Goal: Information Seeking & Learning: Learn about a topic

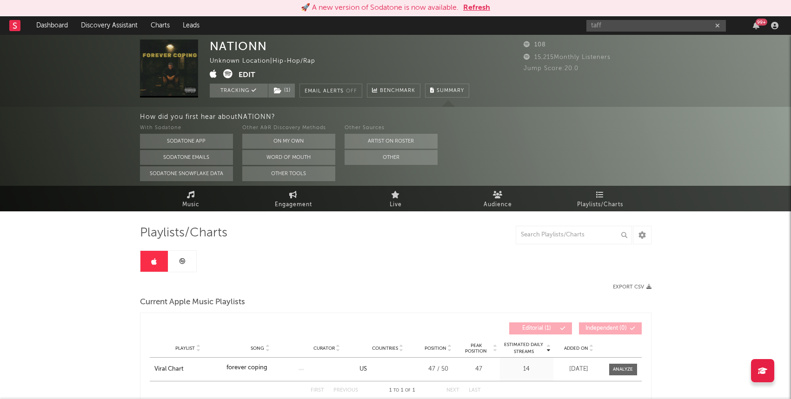
click at [468, 8] on button "Refresh" at bounding box center [476, 7] width 27 height 11
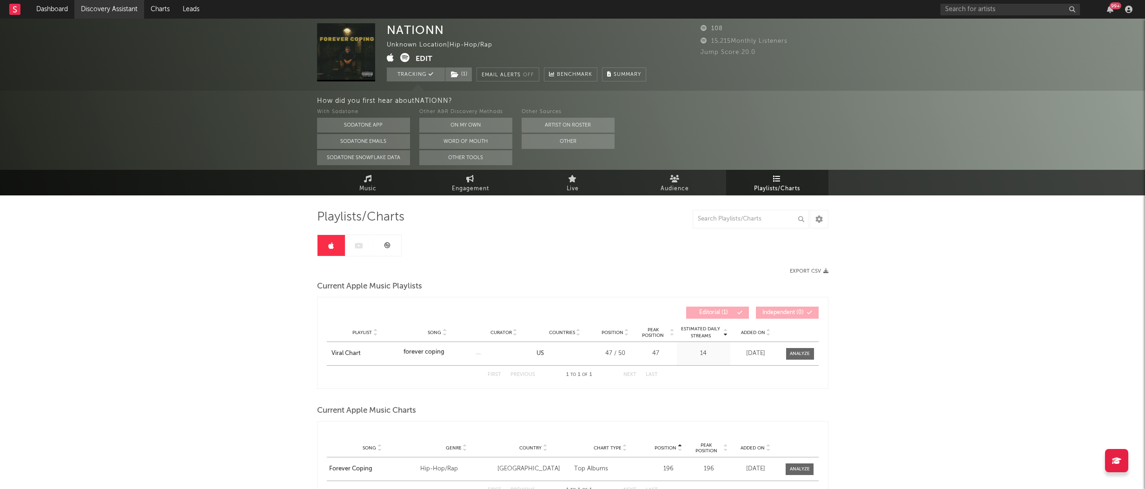
click at [111, 15] on link "Discovery Assistant" at bounding box center [109, 9] width 70 height 19
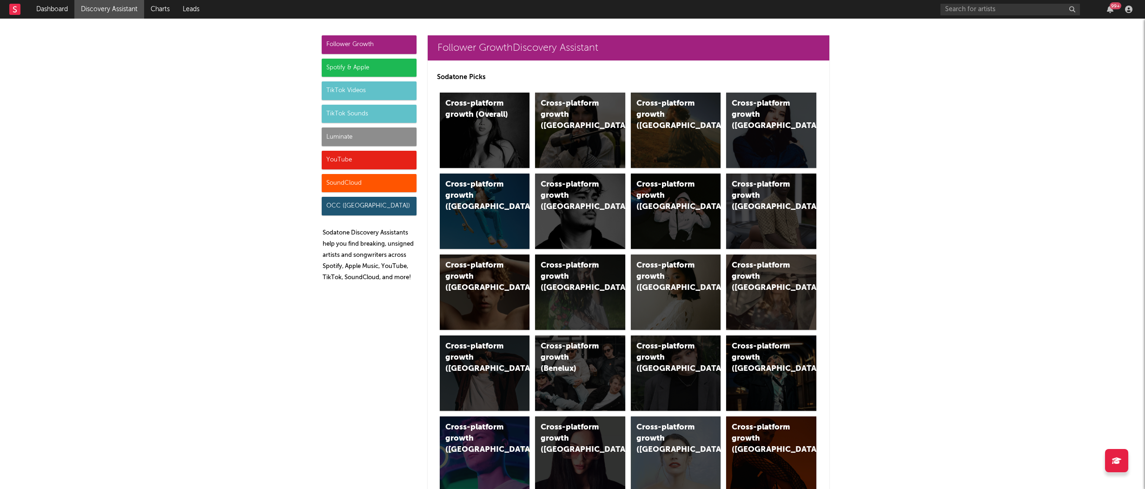
click at [369, 136] on div "Luminate" at bounding box center [369, 136] width 95 height 19
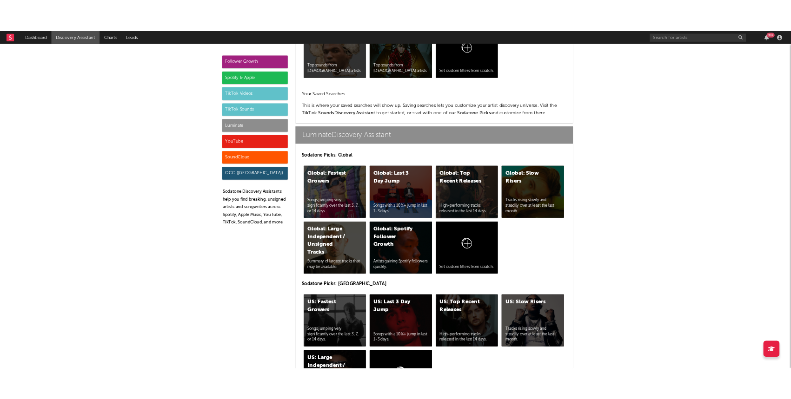
scroll to position [4128, 0]
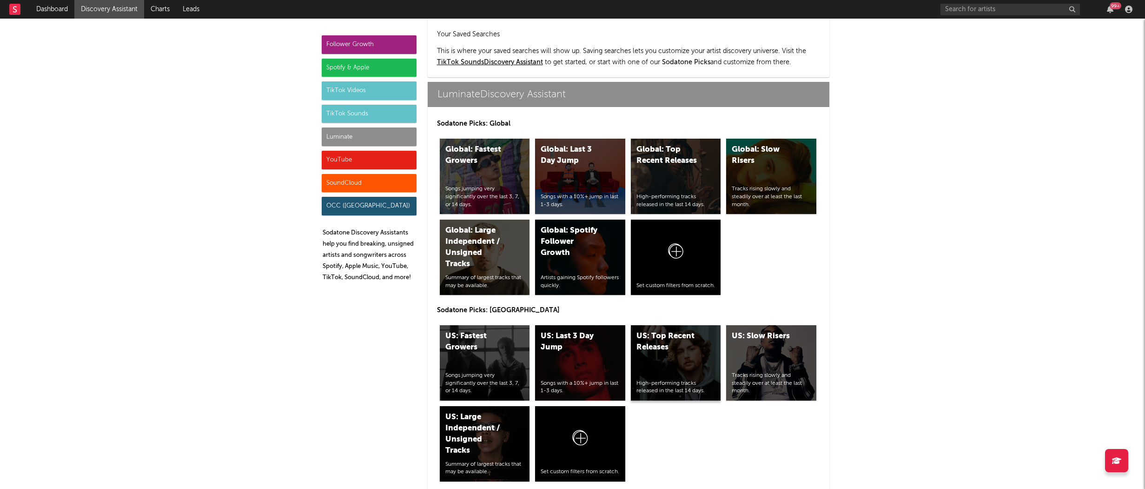
click at [651, 331] on div "US: Top Recent Releases" at bounding box center [668, 342] width 63 height 22
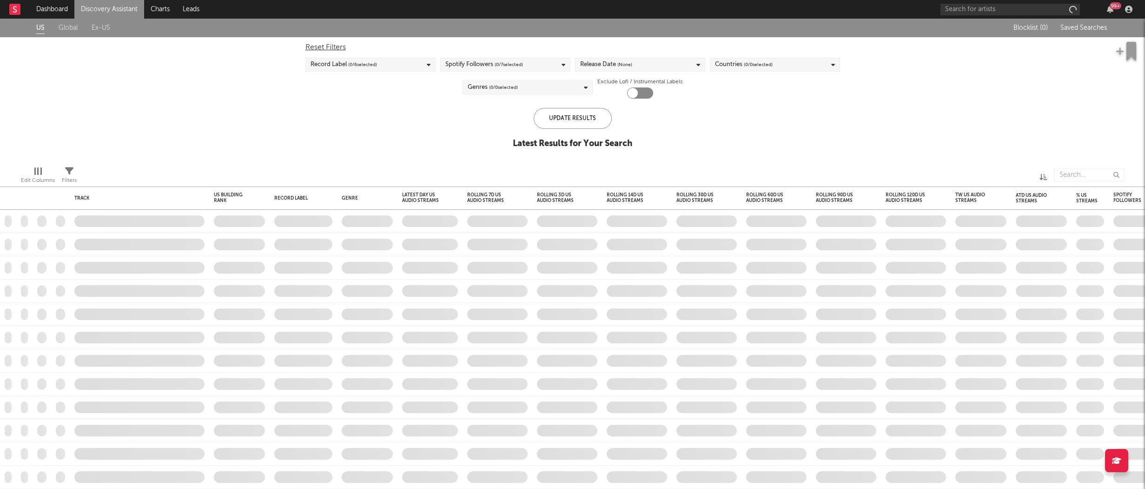
checkbox input "true"
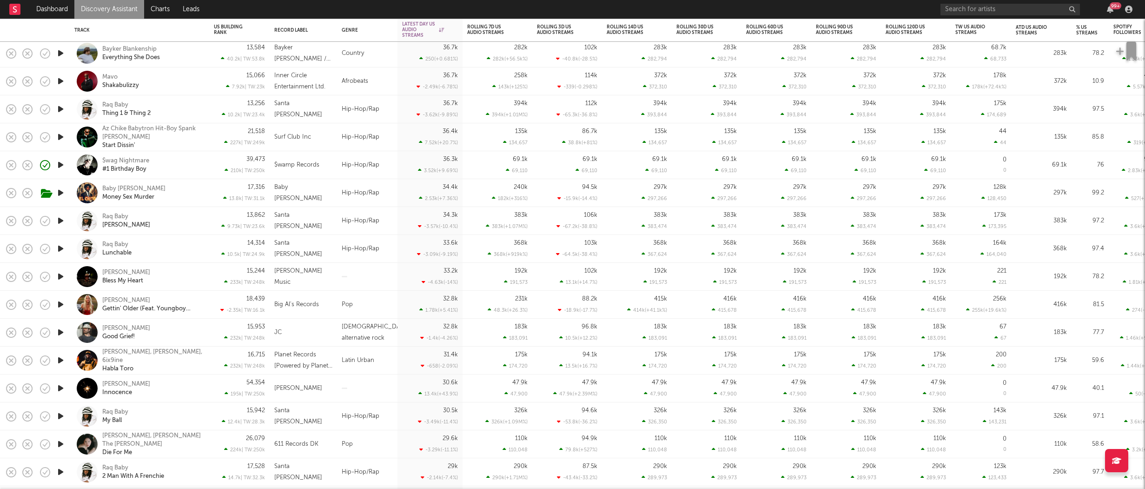
click at [60, 275] on icon "button" at bounding box center [61, 277] width 10 height 12
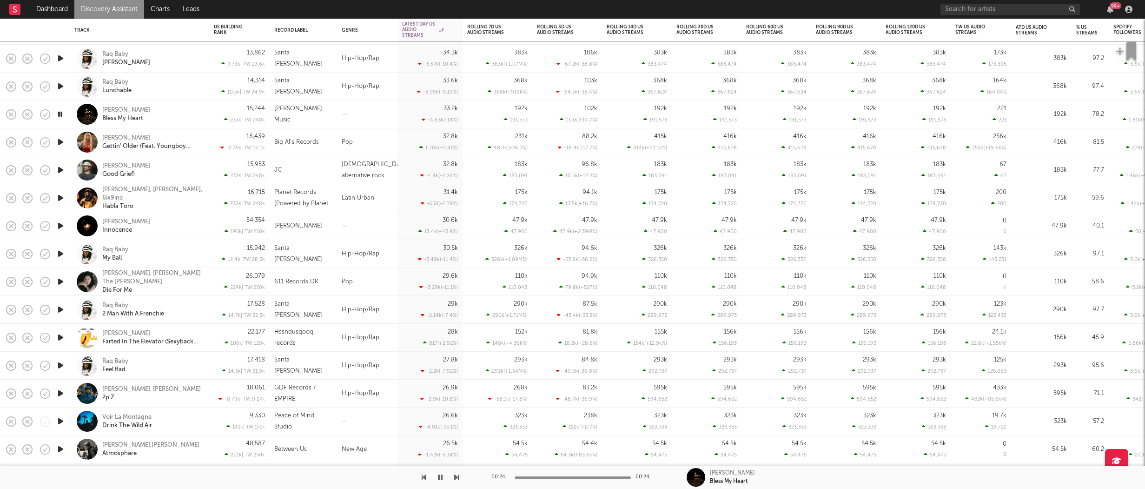
click at [61, 226] on icon "button" at bounding box center [61, 226] width 10 height 12
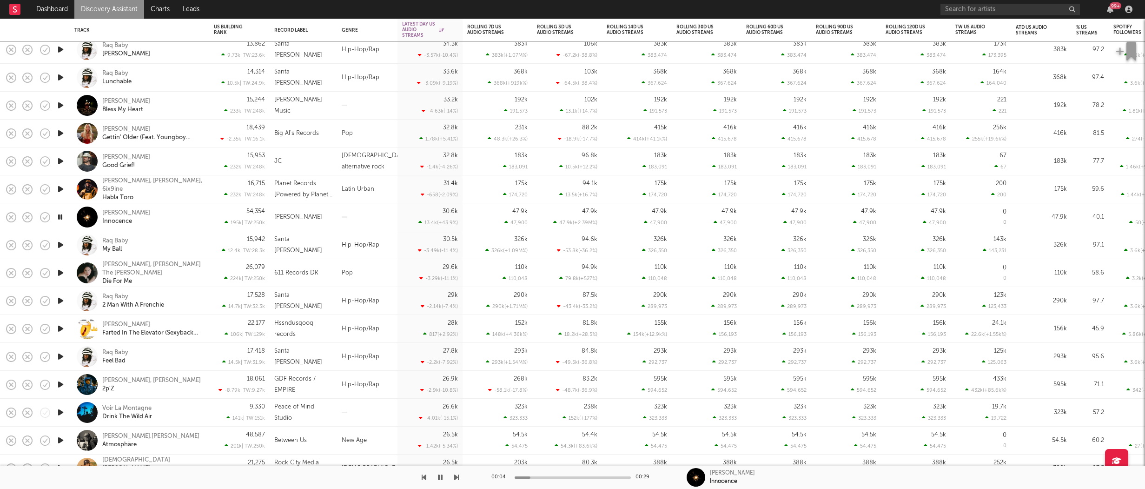
click at [191, 106] on div "Davis Cook Bless My Heart" at bounding box center [152, 105] width 100 height 17
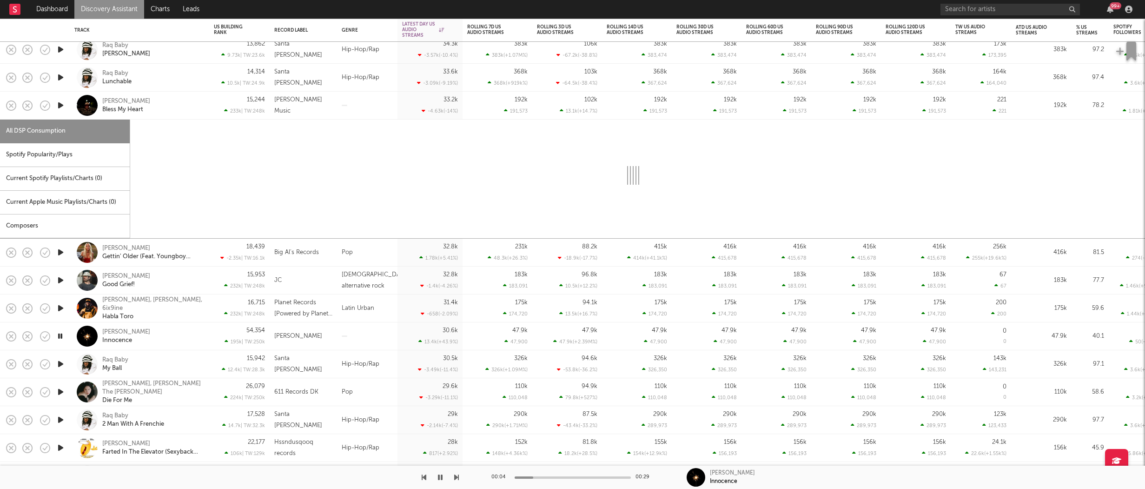
select select "1w"
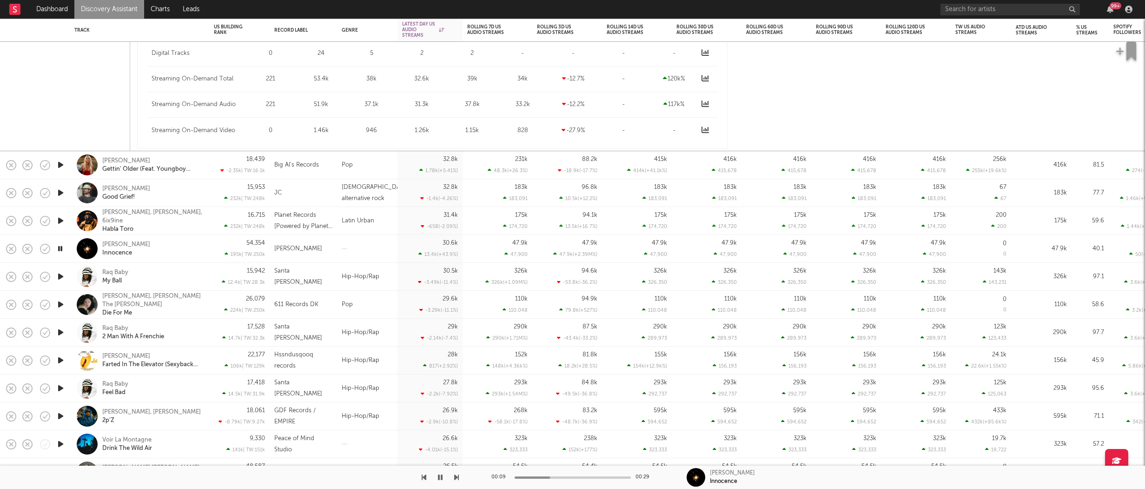
drag, startPoint x: 192, startPoint y: 243, endPoint x: 194, endPoint y: 248, distance: 5.4
click at [192, 243] on div "Hildir Svensson Innocence" at bounding box center [152, 248] width 100 height 17
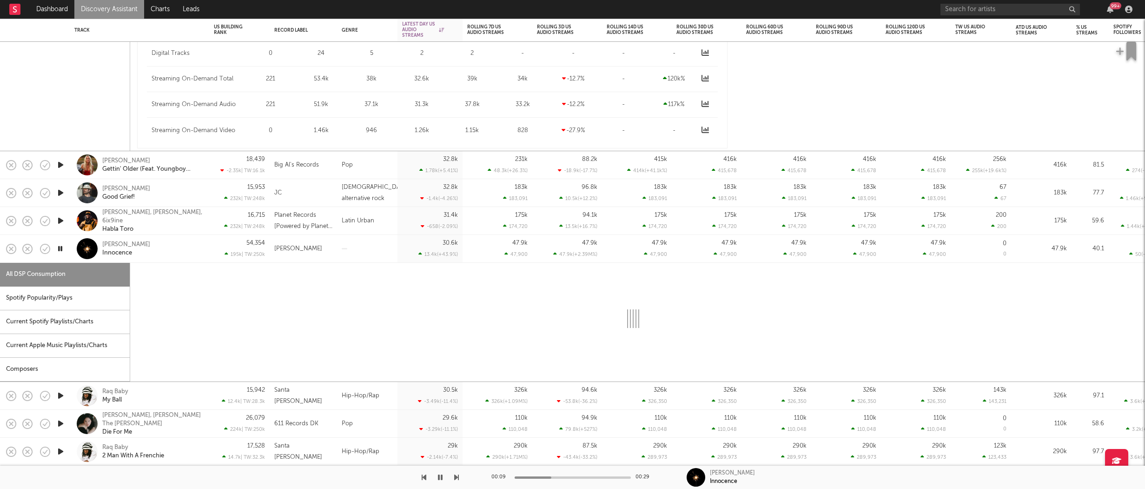
select select "1w"
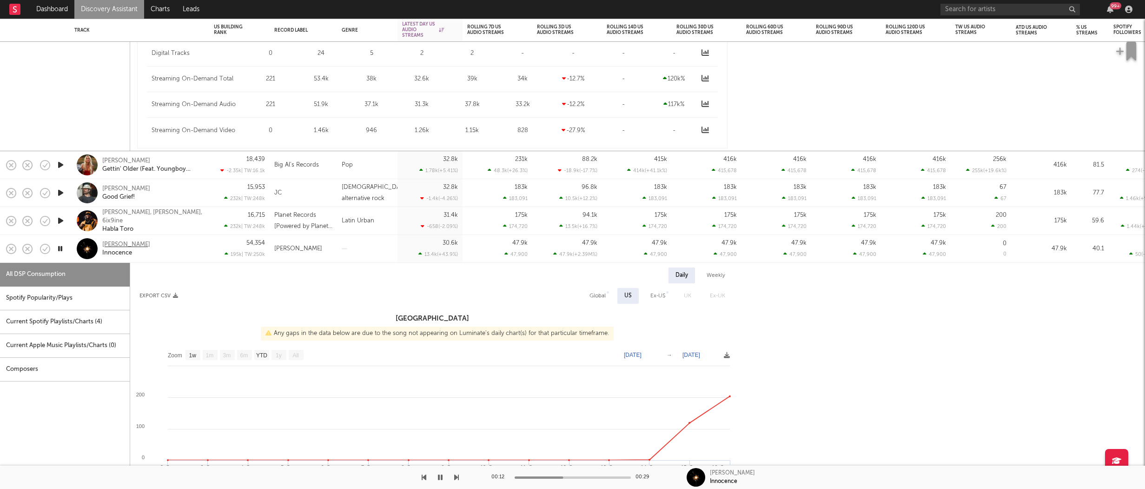
click at [113, 243] on div "Hildir Svensson" at bounding box center [126, 244] width 48 height 8
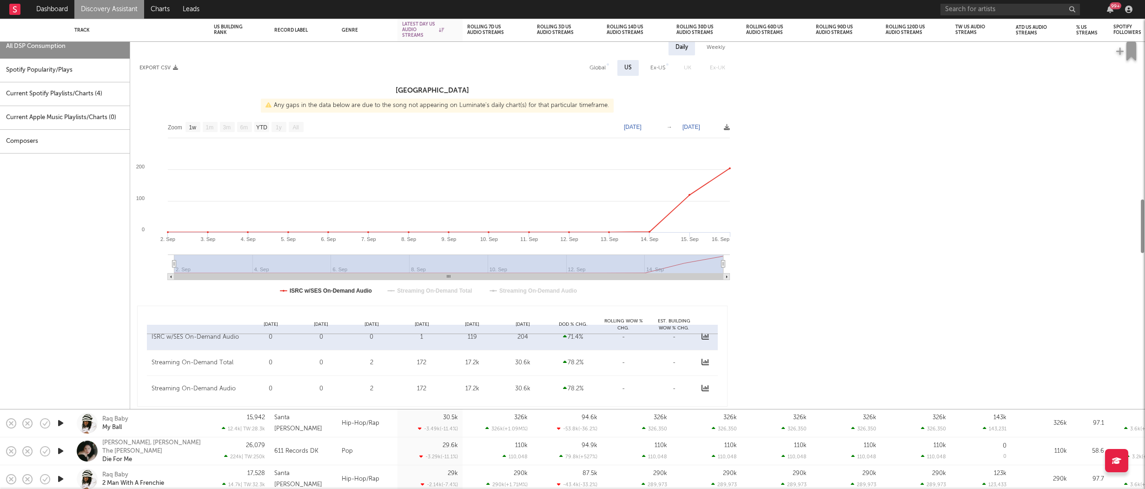
select select "1w"
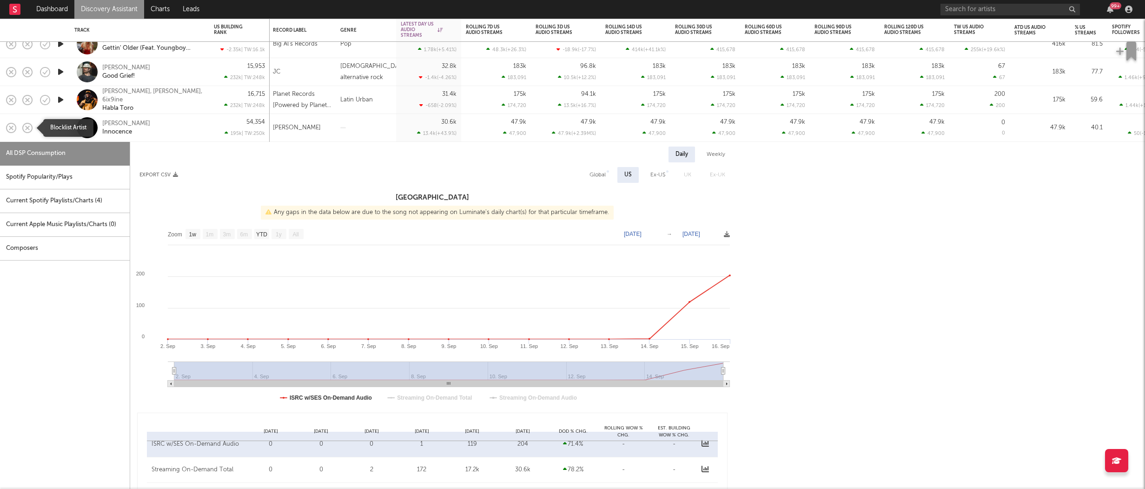
click at [29, 130] on icon "button" at bounding box center [27, 127] width 13 height 13
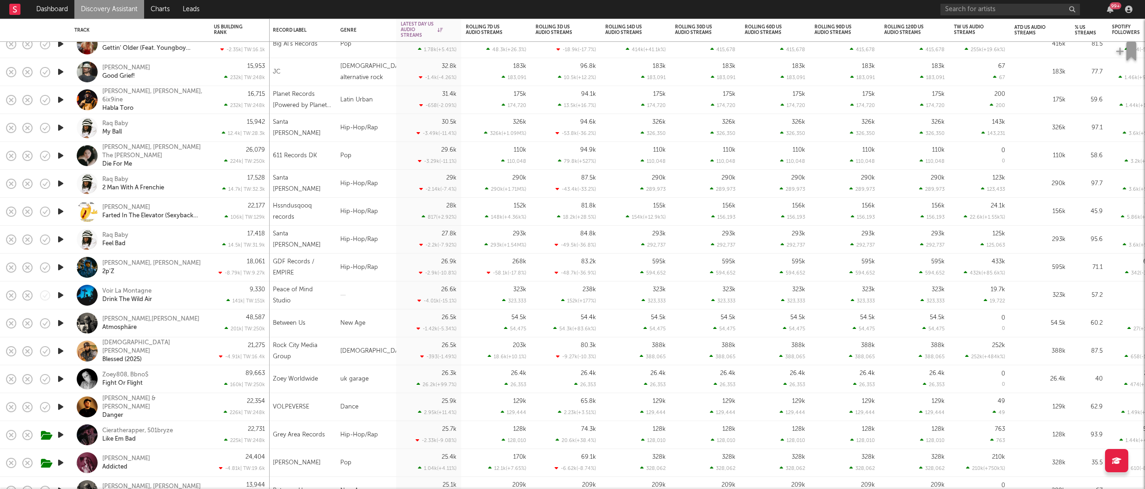
click at [60, 211] on icon "button" at bounding box center [61, 212] width 10 height 12
click at [61, 213] on icon "button" at bounding box center [60, 212] width 9 height 12
click at [218, 205] on div "22,177 106k | TW: 129k" at bounding box center [239, 211] width 51 height 27
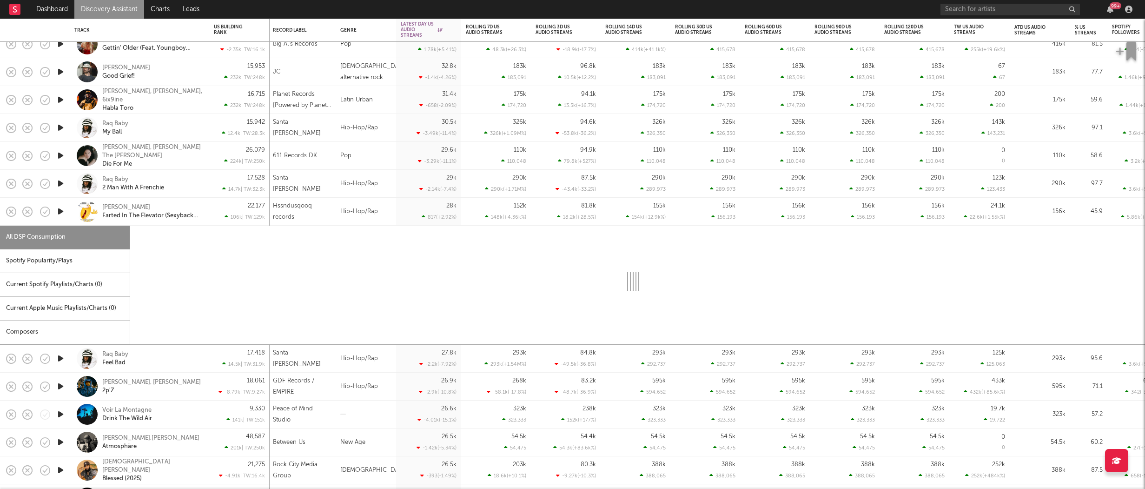
select select "1w"
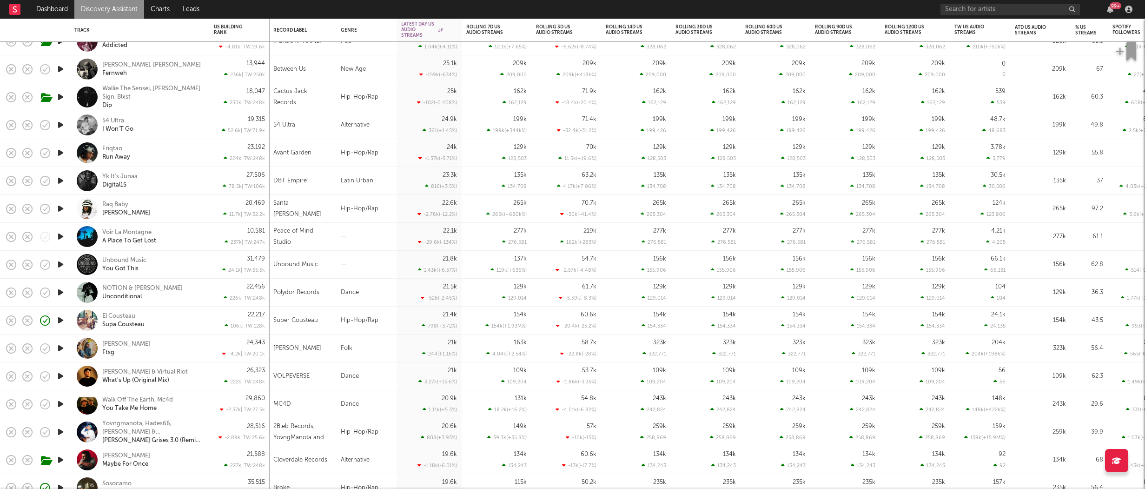
click at [62, 155] on icon "button" at bounding box center [61, 153] width 10 height 12
click at [190, 160] on div "Friqtao Run Away" at bounding box center [152, 153] width 100 height 17
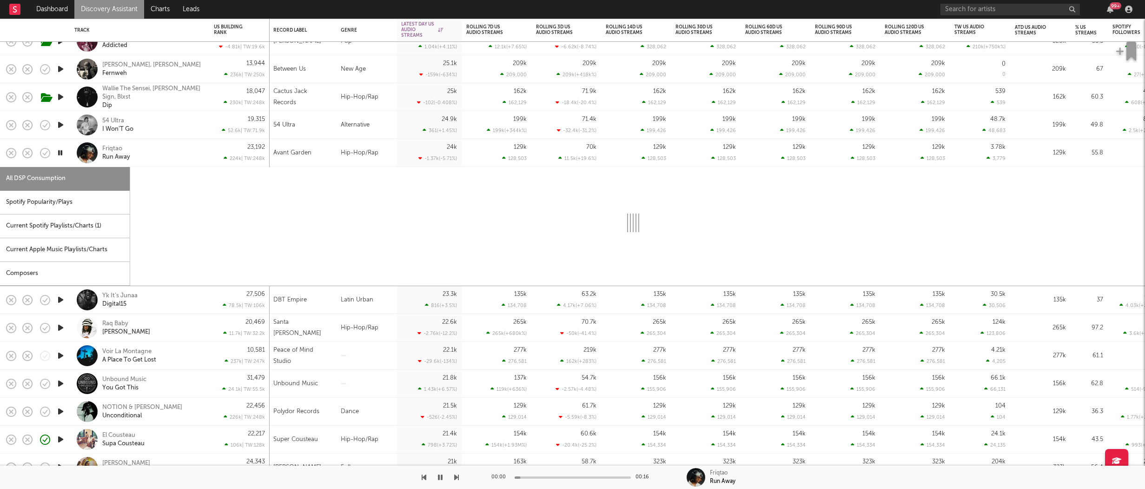
select select "1w"
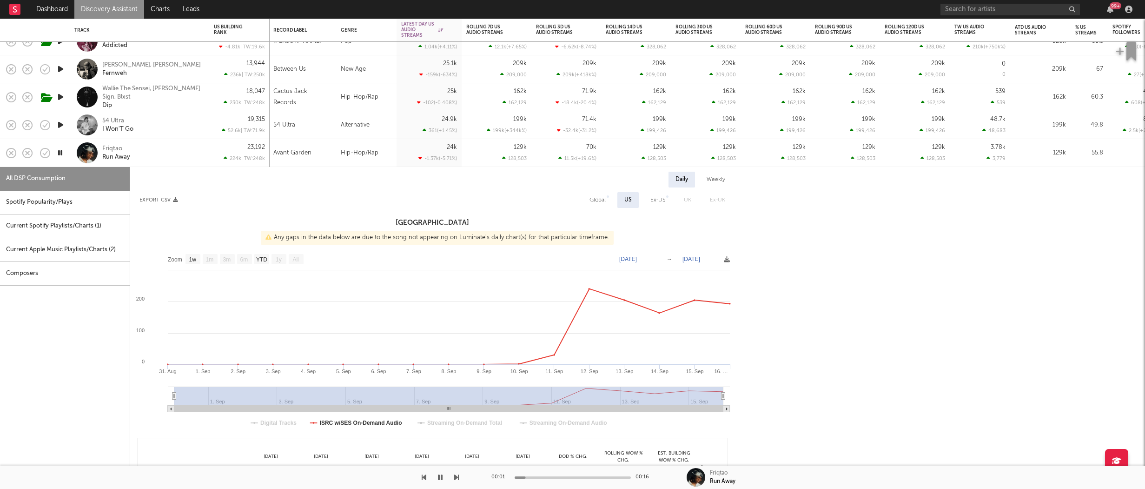
click at [60, 153] on icon "button" at bounding box center [60, 153] width 9 height 12
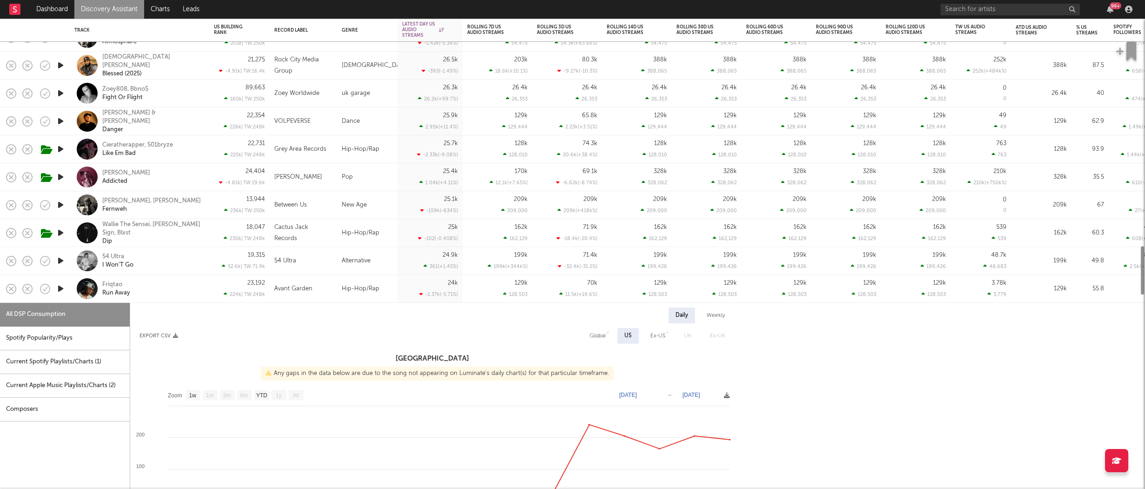
select select "1w"
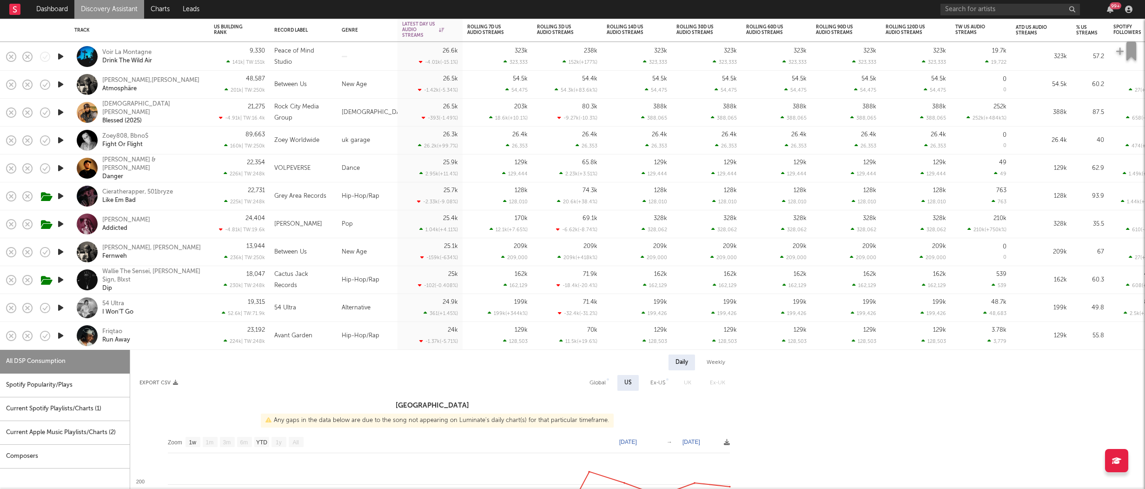
drag, startPoint x: 324, startPoint y: 346, endPoint x: 246, endPoint y: 346, distance: 78.6
click at [105, 332] on div "Friqtao" at bounding box center [112, 331] width 20 height 8
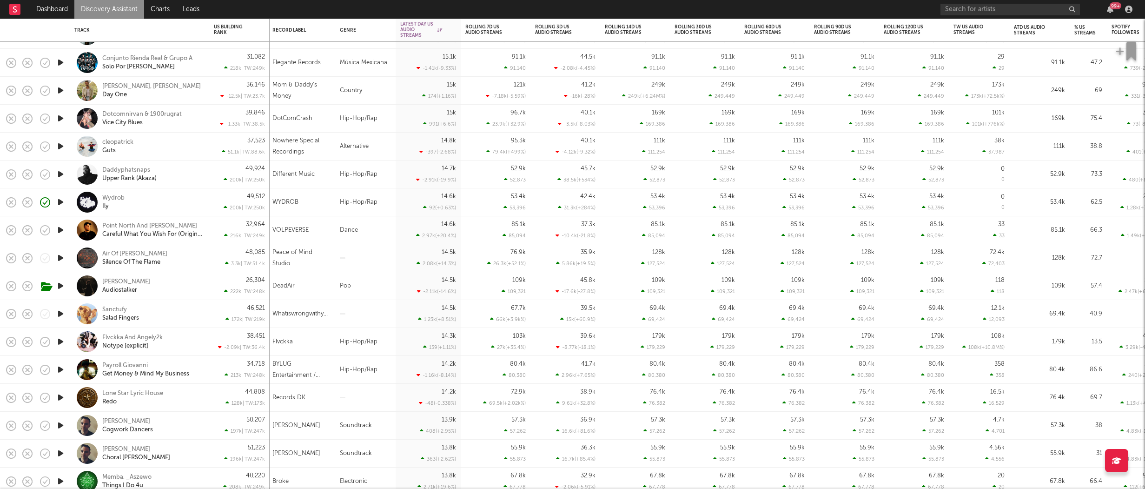
click at [59, 176] on icon "button" at bounding box center [61, 174] width 10 height 12
click at [190, 170] on div "Daddyphatsnaps Upper Rank (Akaza)" at bounding box center [152, 174] width 100 height 17
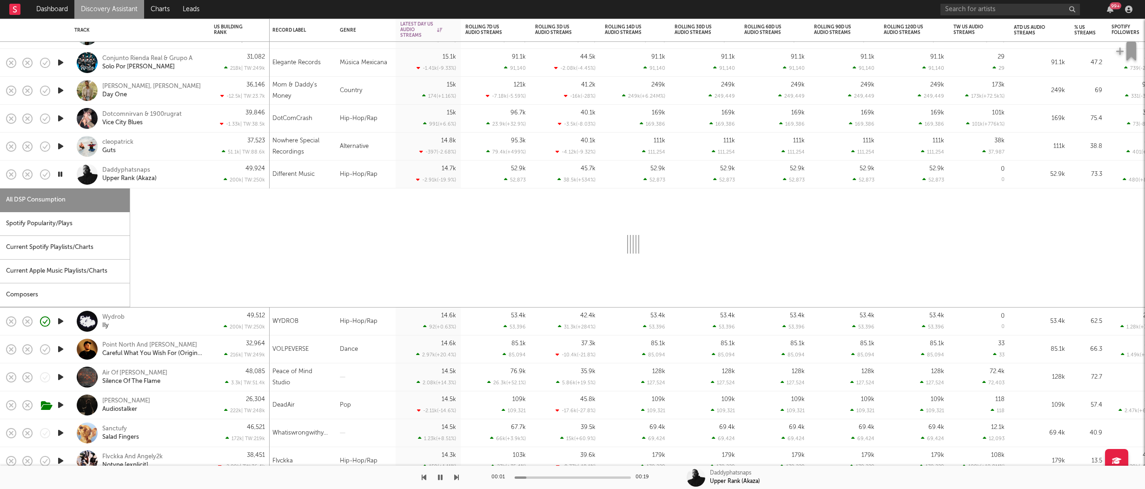
select select "1w"
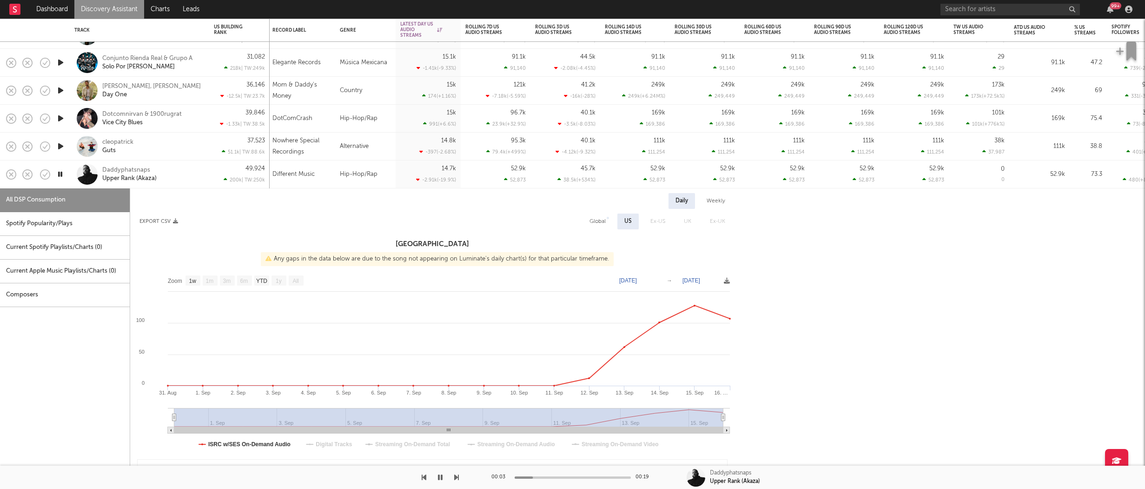
click at [60, 174] on icon "button" at bounding box center [60, 174] width 9 height 12
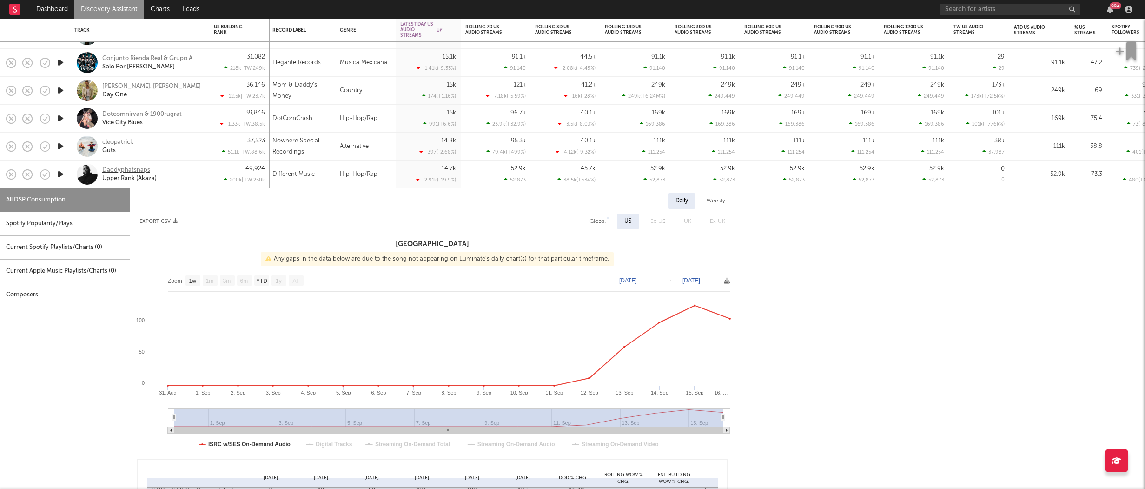
click at [129, 167] on div "Daddyphatsnaps" at bounding box center [126, 170] width 48 height 8
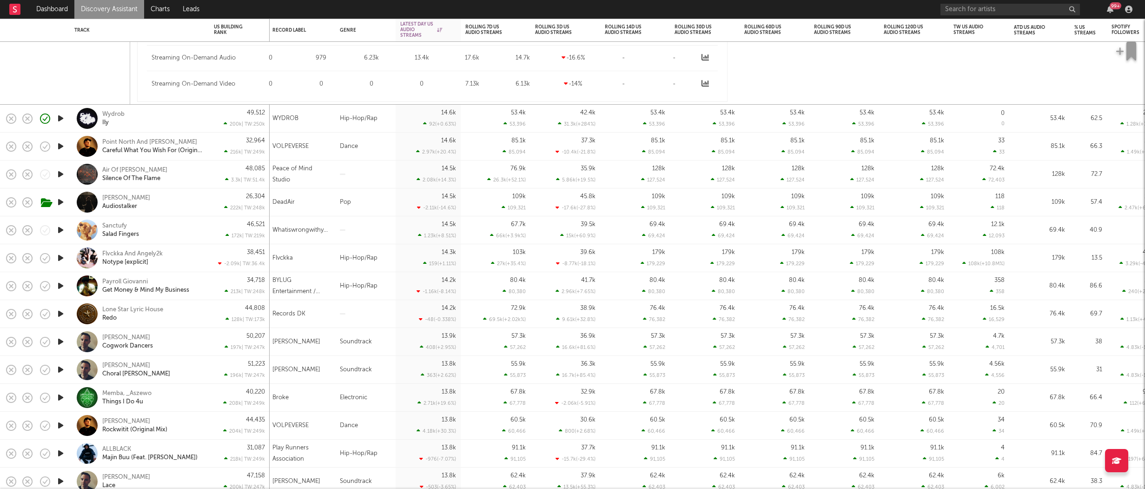
click at [58, 117] on icon "button" at bounding box center [61, 119] width 10 height 12
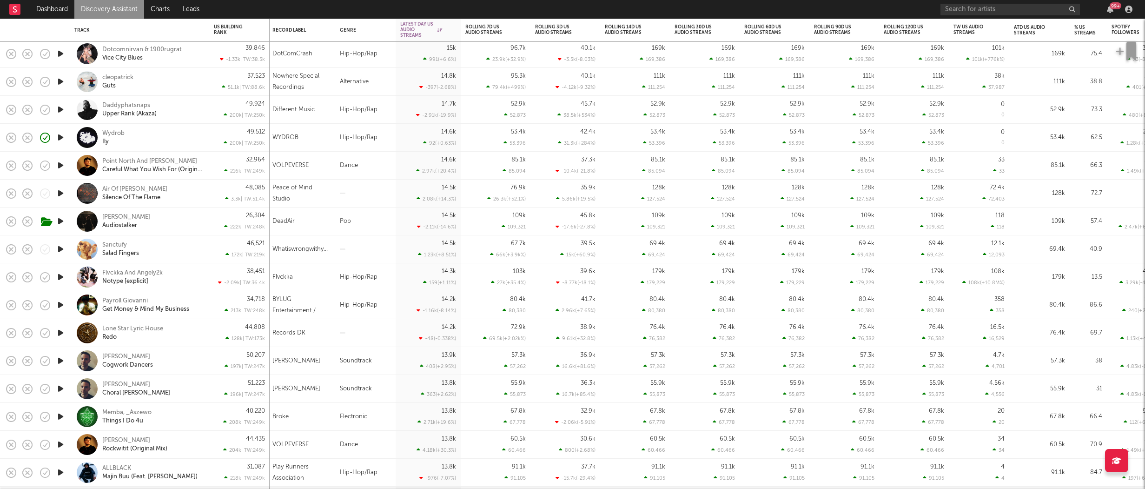
click at [163, 143] on div "Wydrob Ily" at bounding box center [152, 137] width 100 height 17
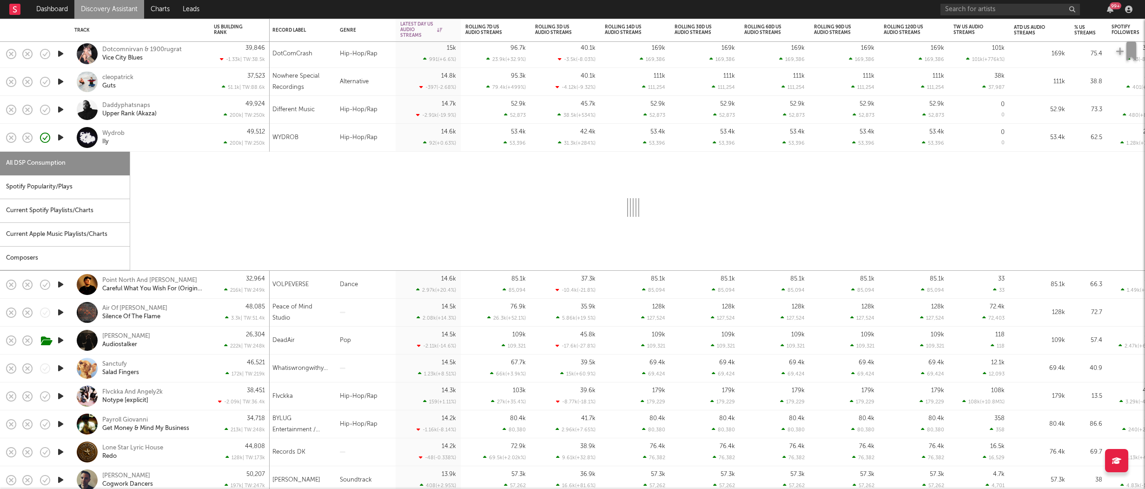
select select "1w"
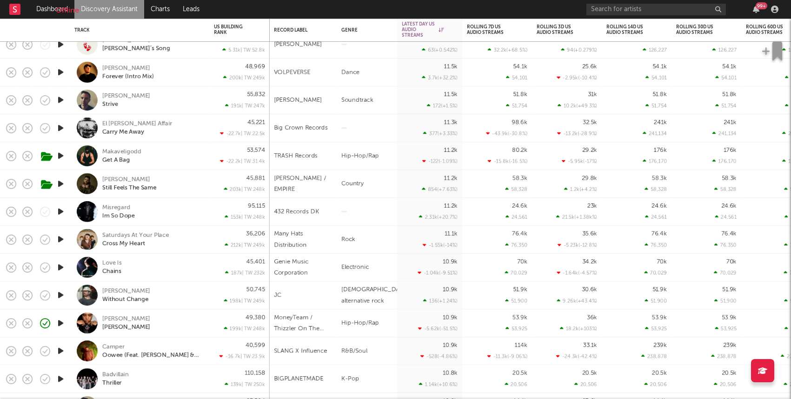
click at [174, 209] on div "Misregard Im So Dope" at bounding box center [152, 212] width 100 height 17
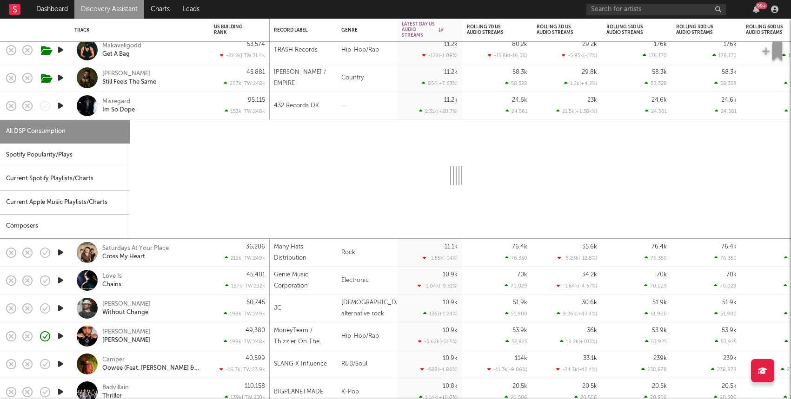
click at [60, 106] on icon "button" at bounding box center [61, 106] width 10 height 12
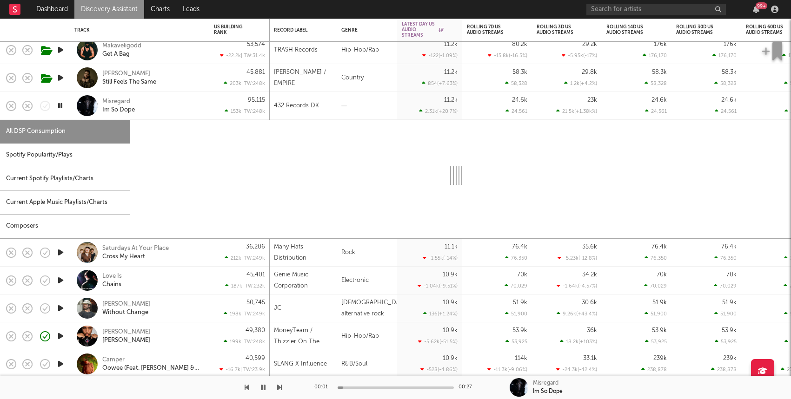
click at [60, 106] on icon "button" at bounding box center [60, 106] width 9 height 12
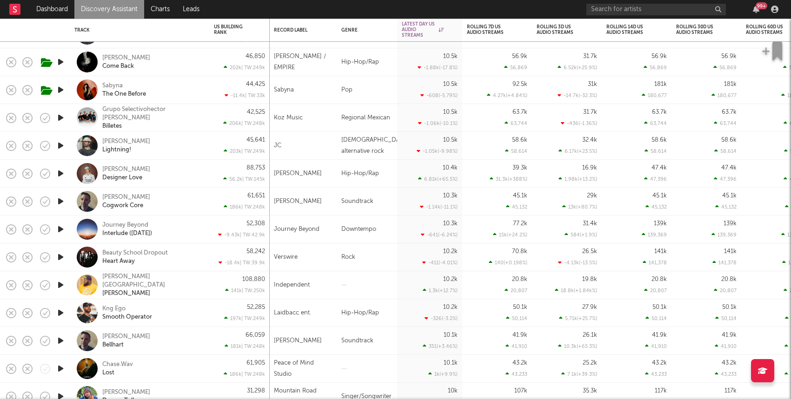
click at [61, 175] on icon "button" at bounding box center [61, 174] width 10 height 12
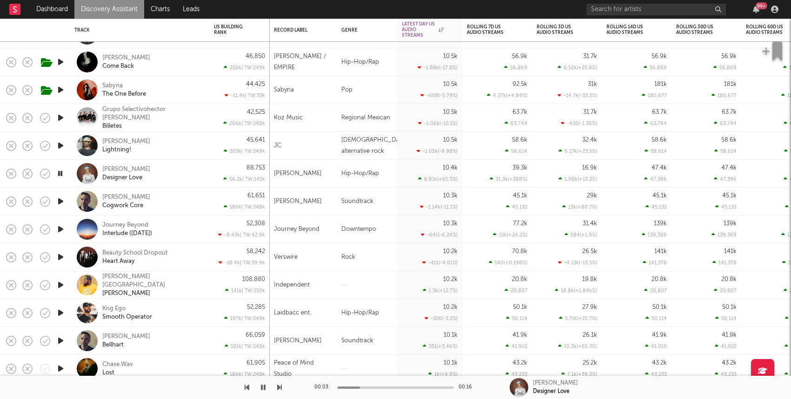
click at [174, 180] on div "Miliano Designer Love" at bounding box center [152, 174] width 100 height 17
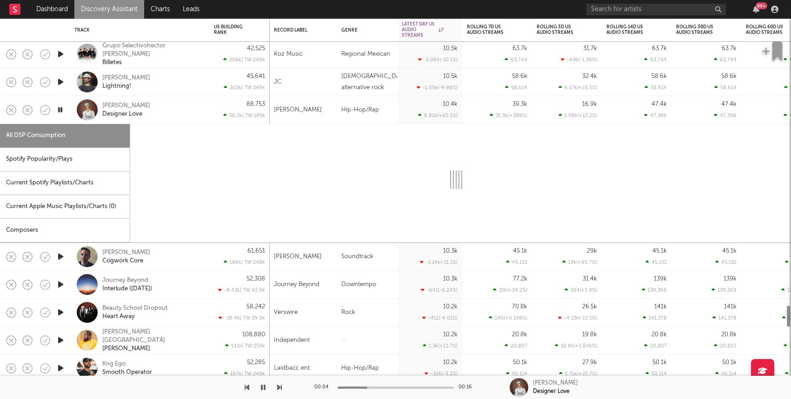
select select "1w"
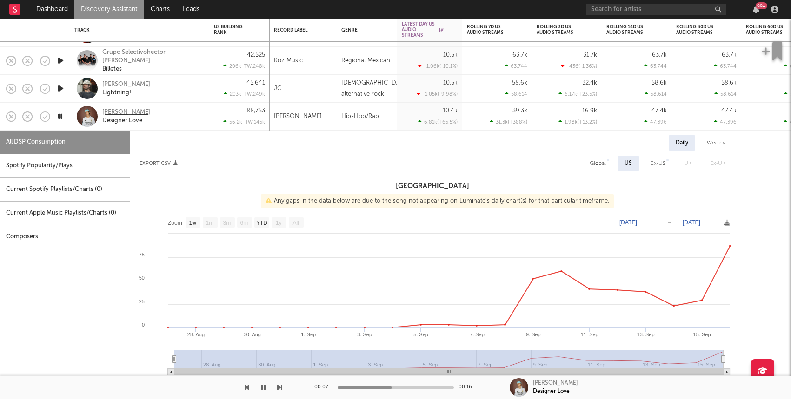
click at [106, 112] on div "Miliano" at bounding box center [126, 112] width 48 height 8
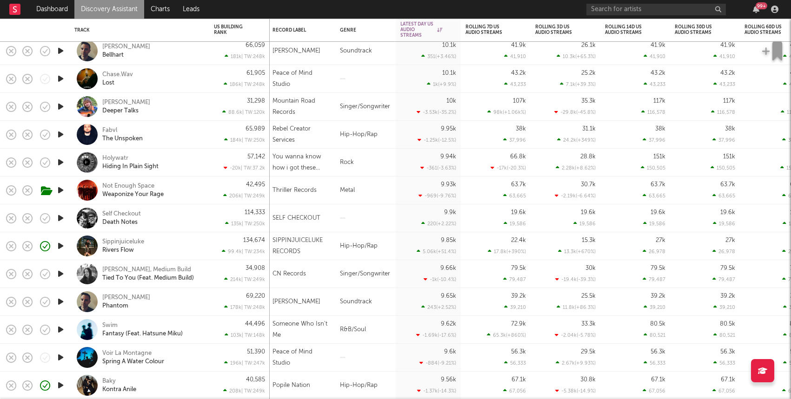
click at [64, 245] on icon "button" at bounding box center [61, 246] width 10 height 12
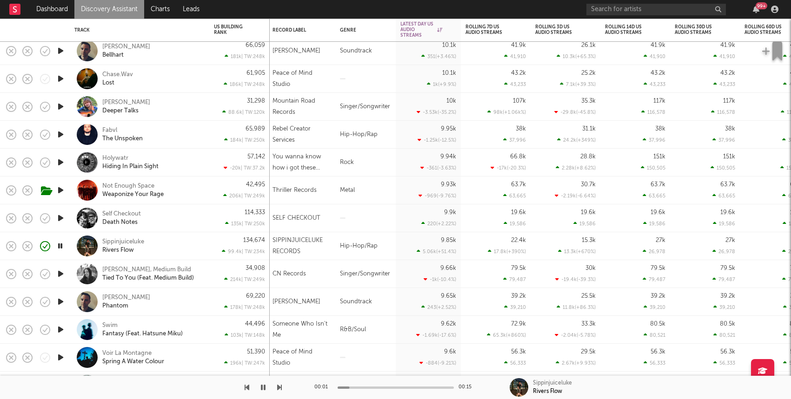
click at [60, 244] on icon "button" at bounding box center [60, 246] width 9 height 12
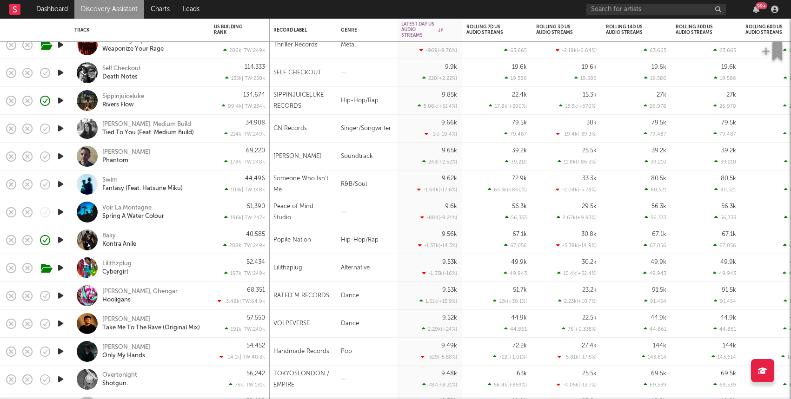
click at [186, 236] on div "Baky Kontra Anile" at bounding box center [152, 240] width 100 height 17
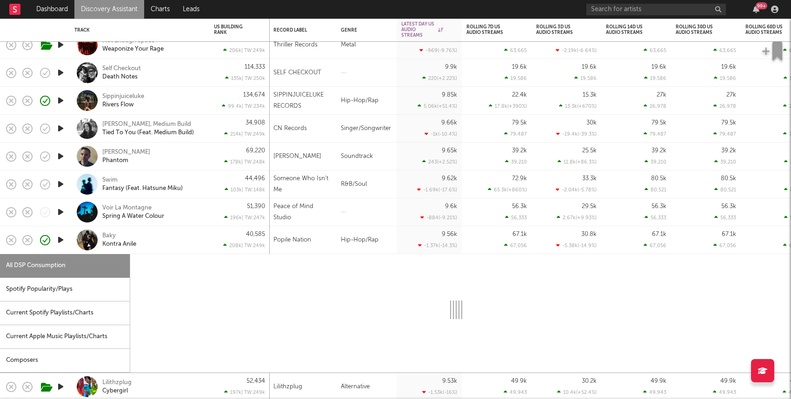
select select "1w"
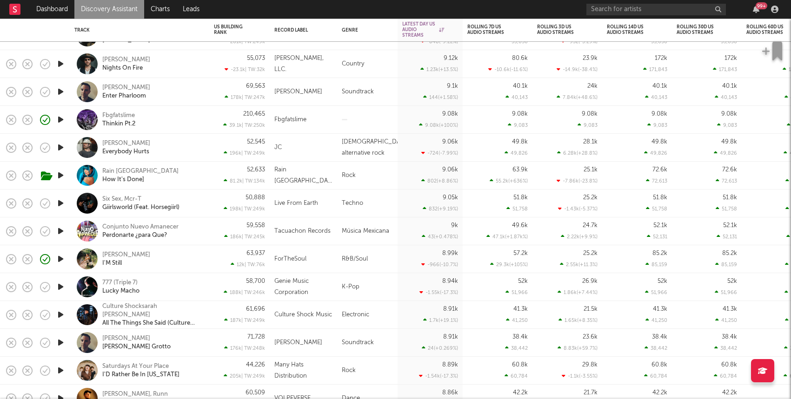
click at [60, 256] on icon "button" at bounding box center [61, 259] width 10 height 12
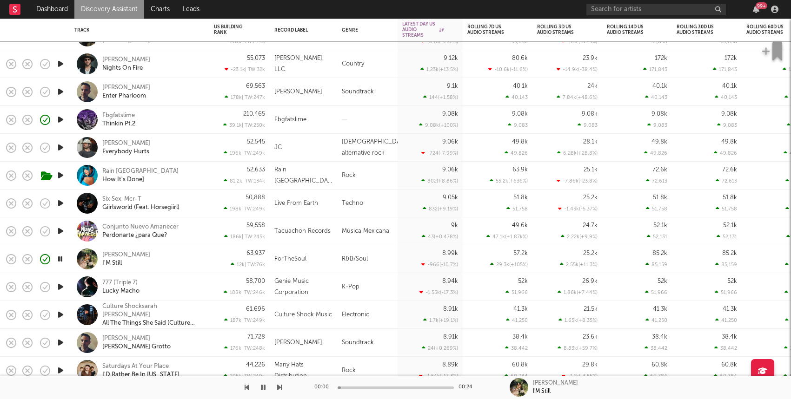
click at [60, 257] on icon "button" at bounding box center [60, 259] width 9 height 12
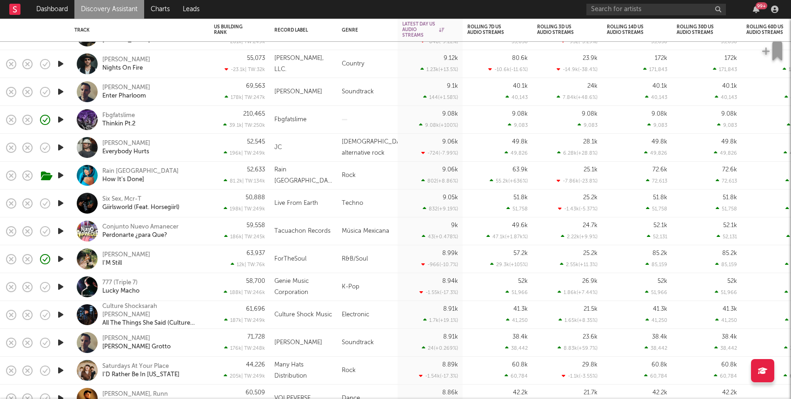
click at [158, 258] on div "Hillari I'M Still" at bounding box center [152, 259] width 100 height 17
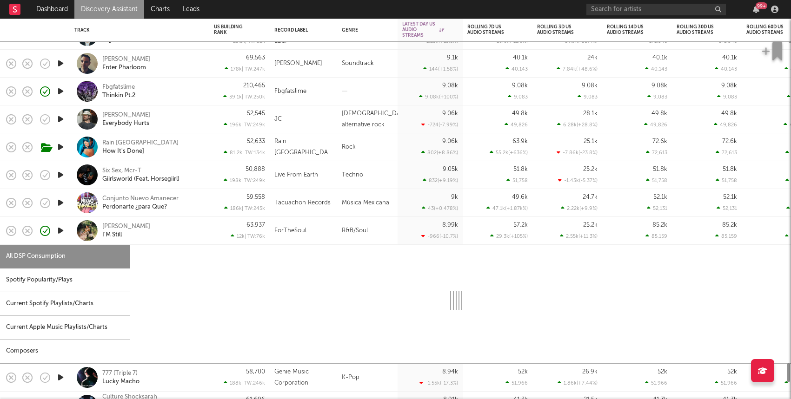
select select "1w"
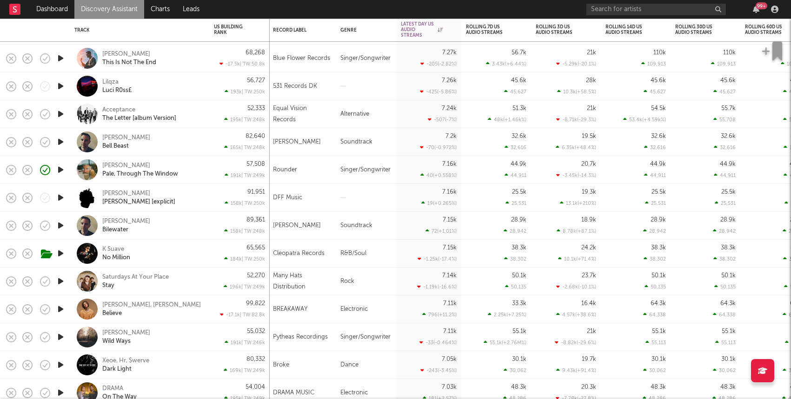
click at [61, 86] on icon "button" at bounding box center [61, 86] width 10 height 12
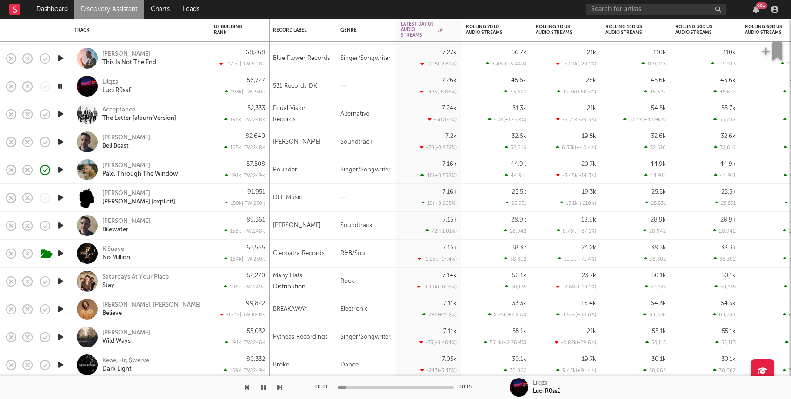
click at [60, 85] on icon "button" at bounding box center [60, 86] width 9 height 12
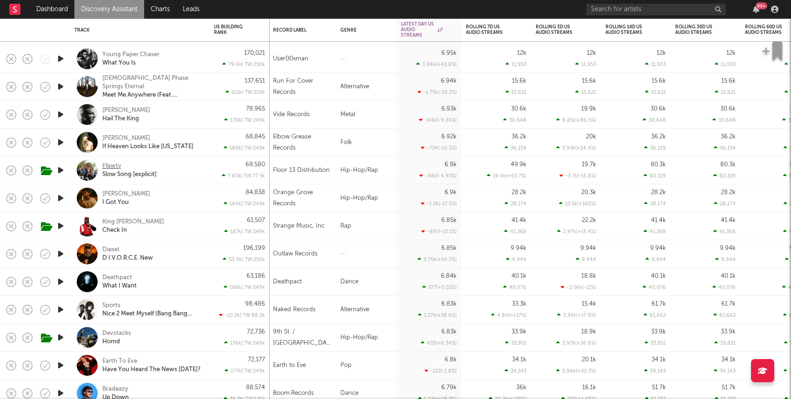
click at [108, 165] on div "Ffawty" at bounding box center [111, 166] width 19 height 8
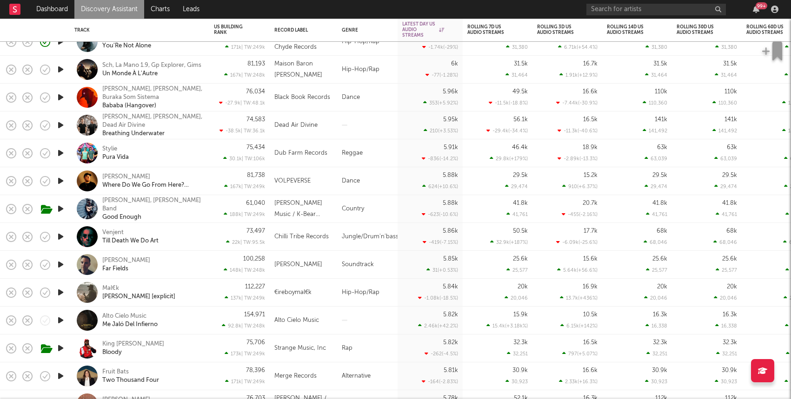
click at [62, 292] on icon "button" at bounding box center [61, 293] width 10 height 12
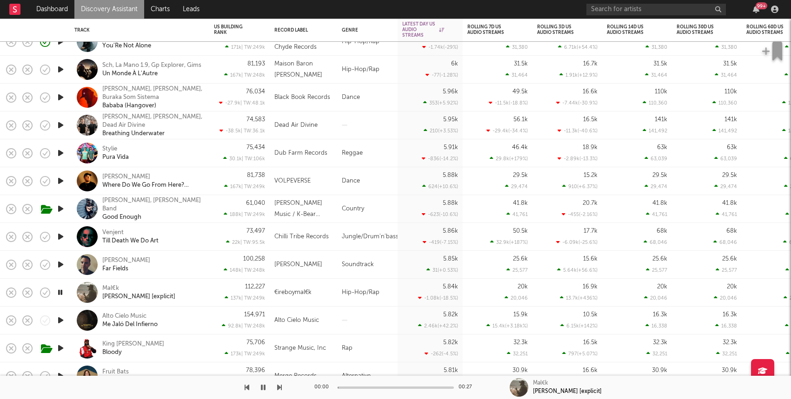
click at [56, 293] on icon "button" at bounding box center [60, 293] width 9 height 12
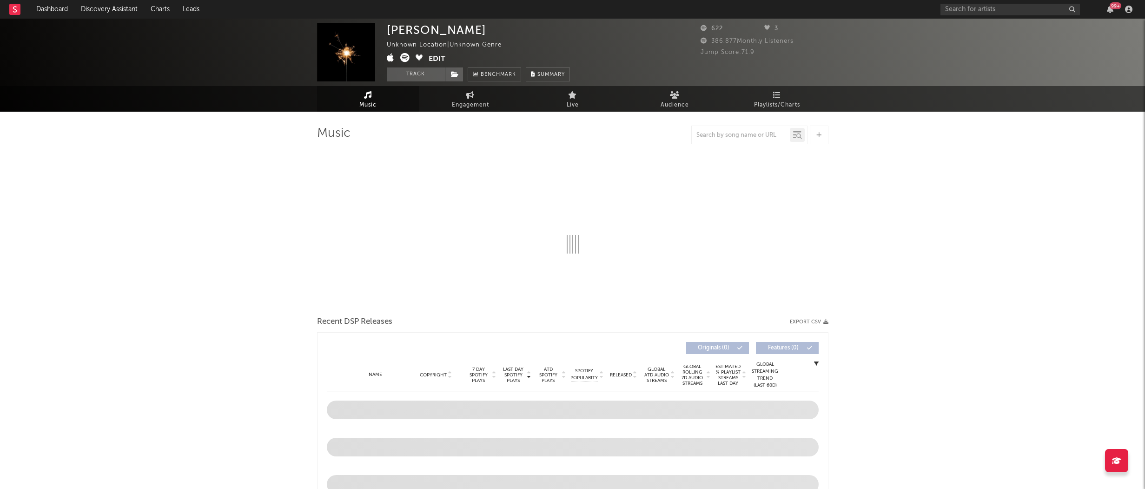
select select "1w"
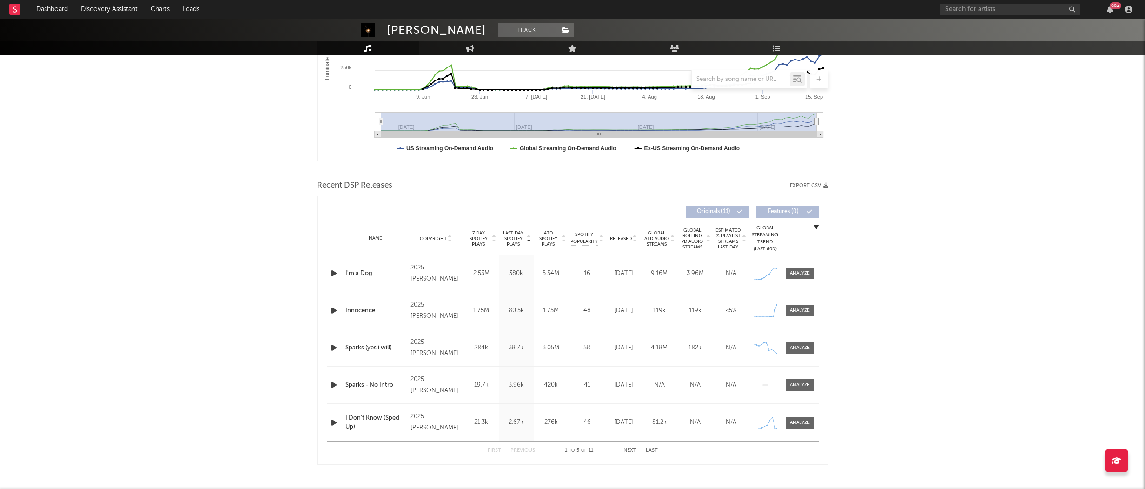
scroll to position [211, 0]
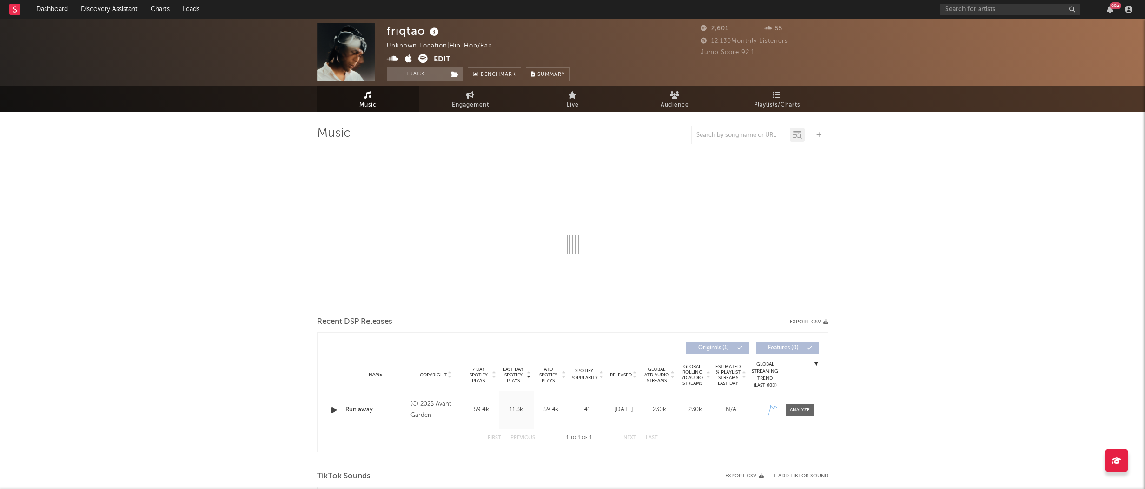
select select "1w"
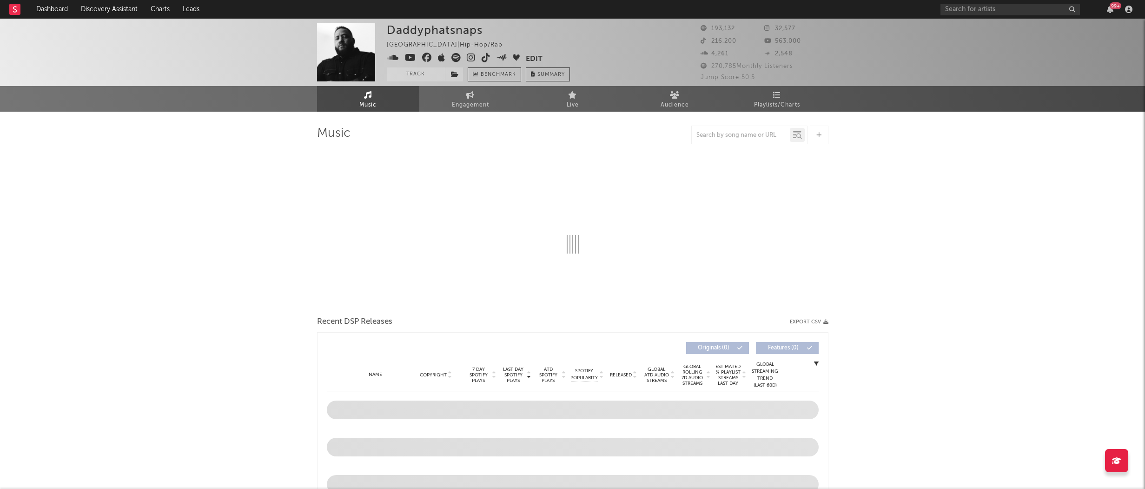
select select "6m"
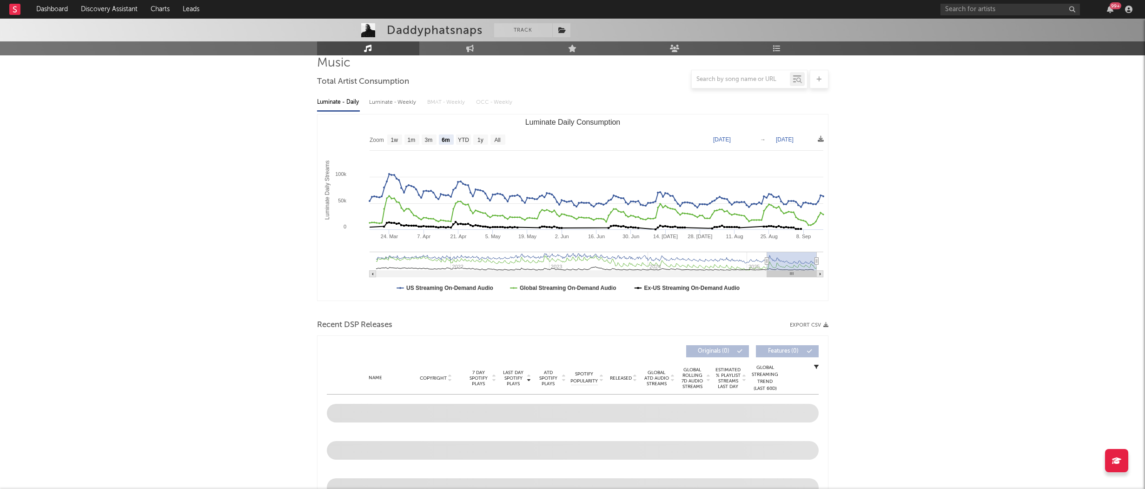
scroll to position [120, 0]
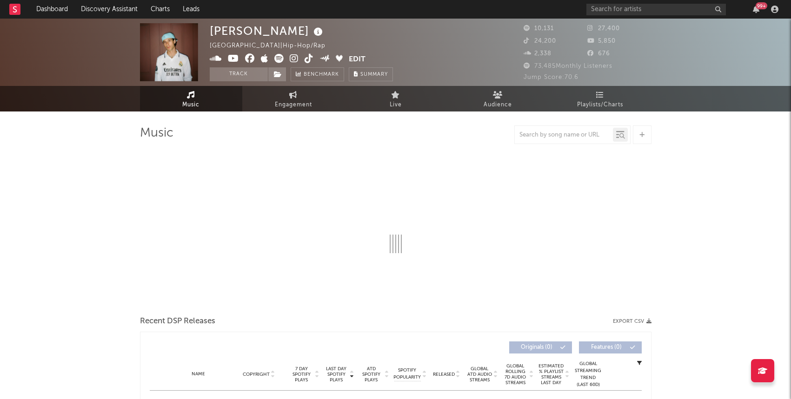
select select "6m"
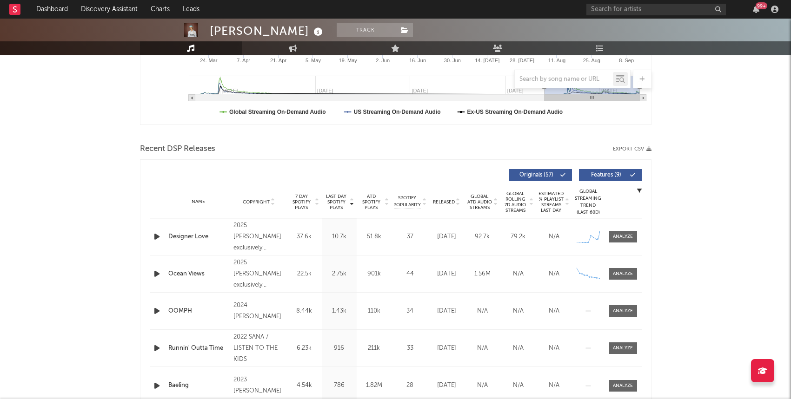
scroll to position [298, 0]
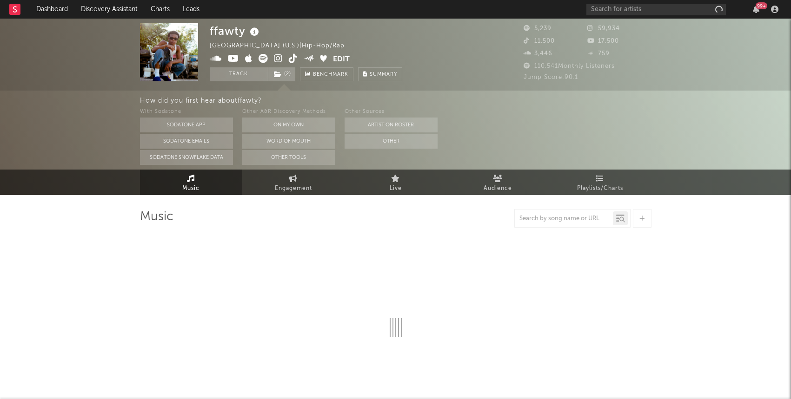
select select "6m"
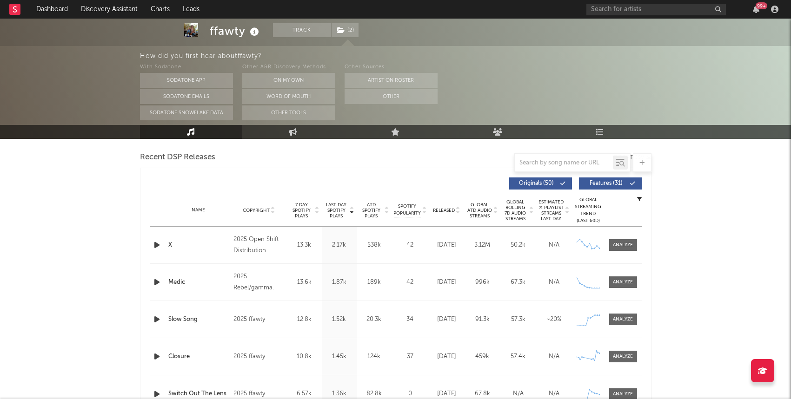
scroll to position [326, 0]
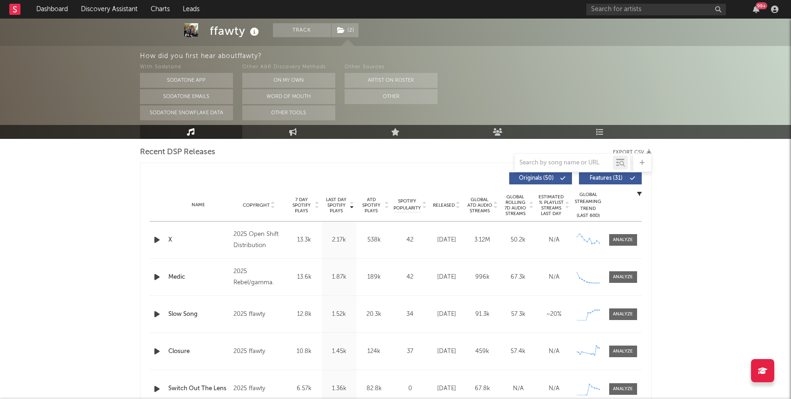
click at [445, 202] on div "Released" at bounding box center [446, 205] width 31 height 7
click at [200, 239] on div "Don't Feel Em Yet" at bounding box center [198, 240] width 61 height 9
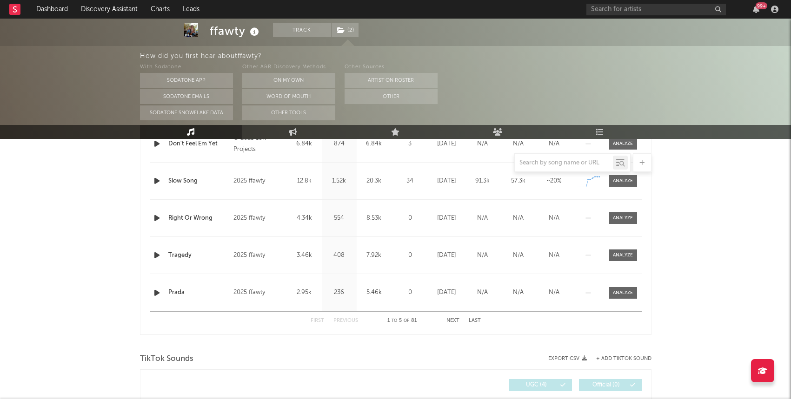
scroll to position [420, 0]
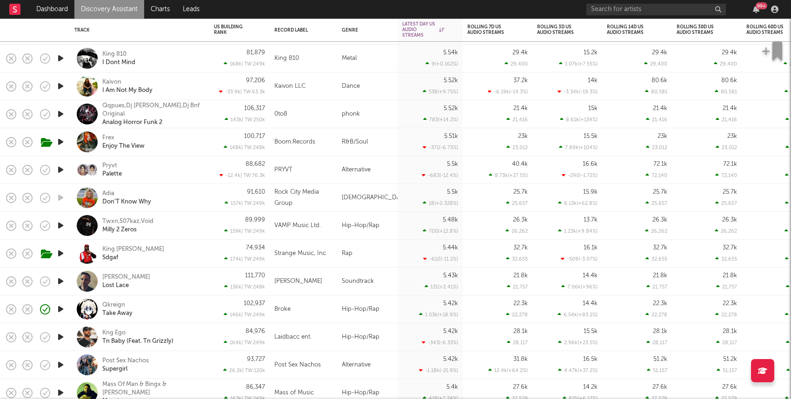
click at [62, 140] on icon "button" at bounding box center [61, 142] width 10 height 12
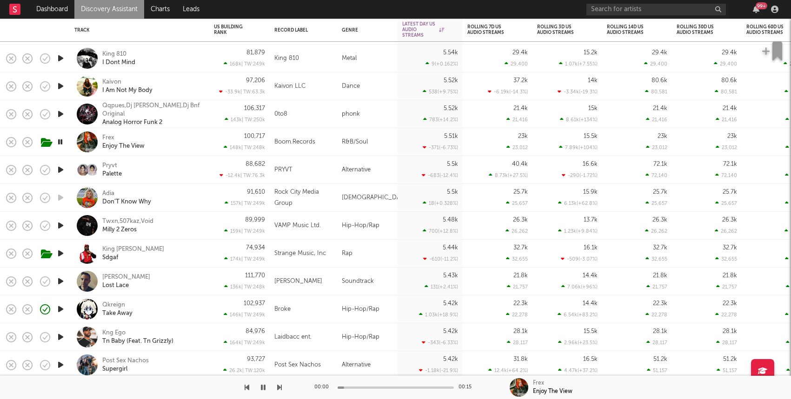
click at [62, 141] on icon "button" at bounding box center [60, 142] width 9 height 12
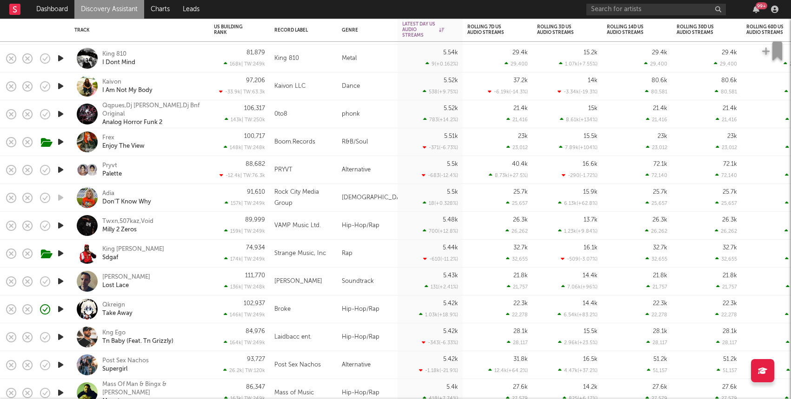
click at [172, 137] on div "Frex Enjoy The View" at bounding box center [152, 142] width 100 height 17
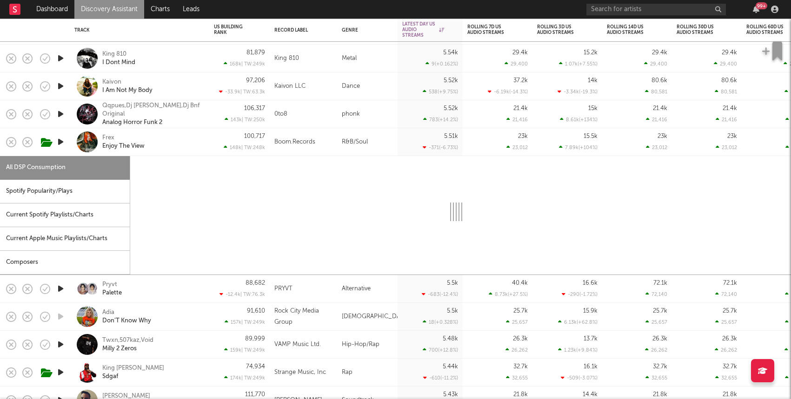
select select "1w"
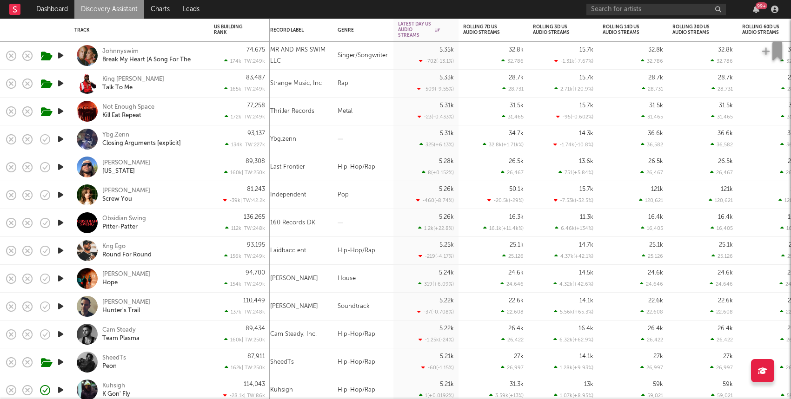
click at [64, 139] on icon "button" at bounding box center [61, 139] width 10 height 12
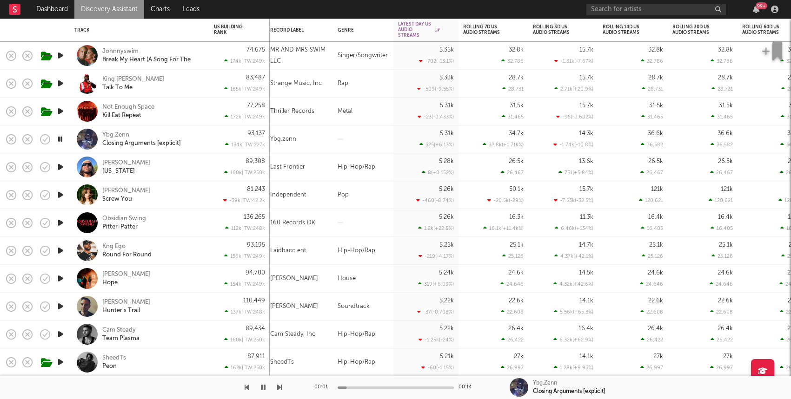
click at [200, 138] on div "Ybg.Zenn Closing Arguments [explicit]" at bounding box center [152, 139] width 100 height 17
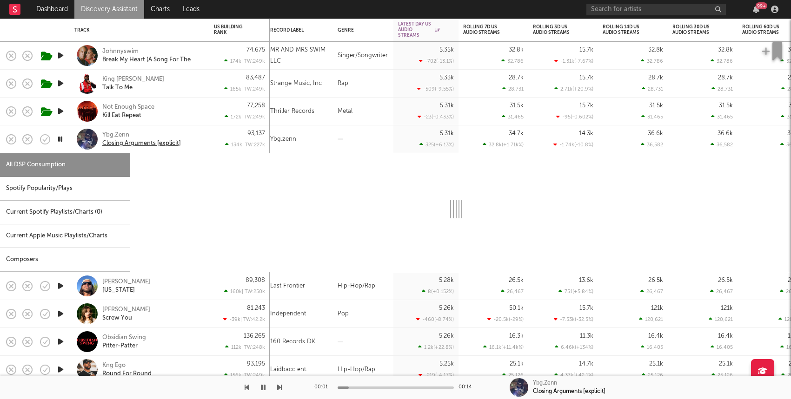
select select "1w"
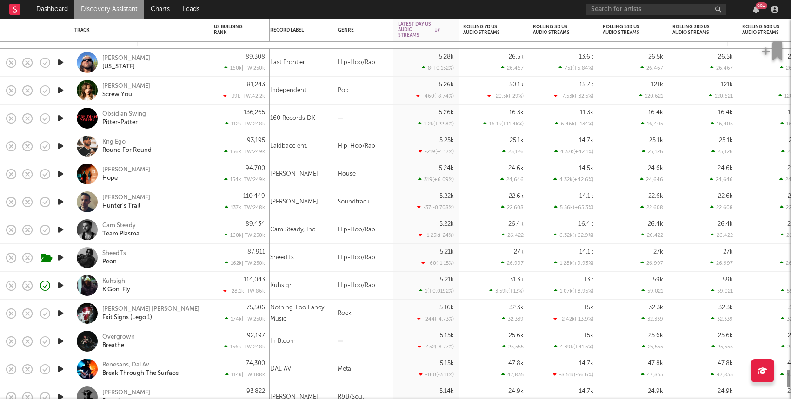
click at [199, 282] on div "[PERSON_NAME] Gon' Fly" at bounding box center [152, 286] width 100 height 17
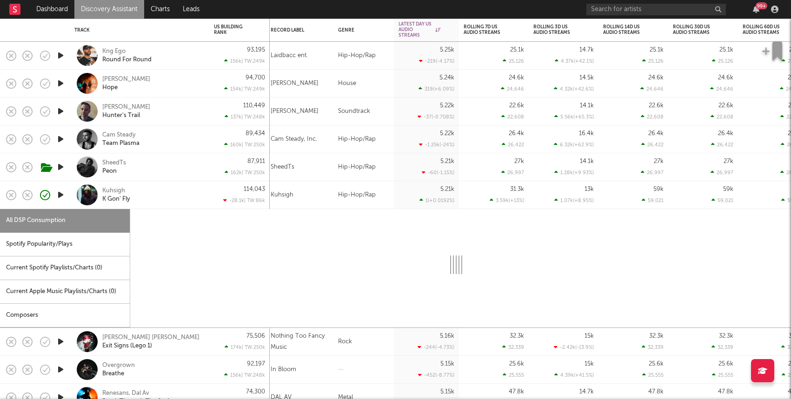
select select "1w"
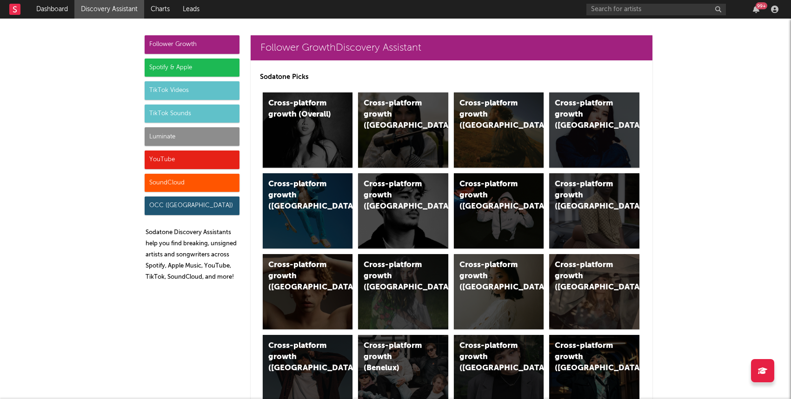
click at [170, 139] on div "Luminate" at bounding box center [192, 136] width 95 height 19
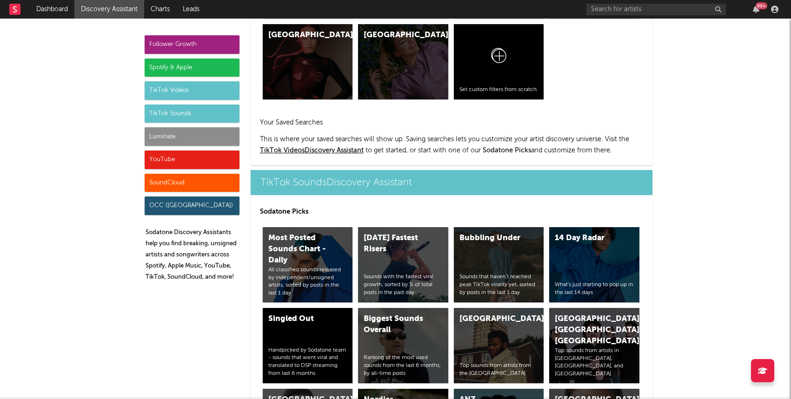
scroll to position [4128, 0]
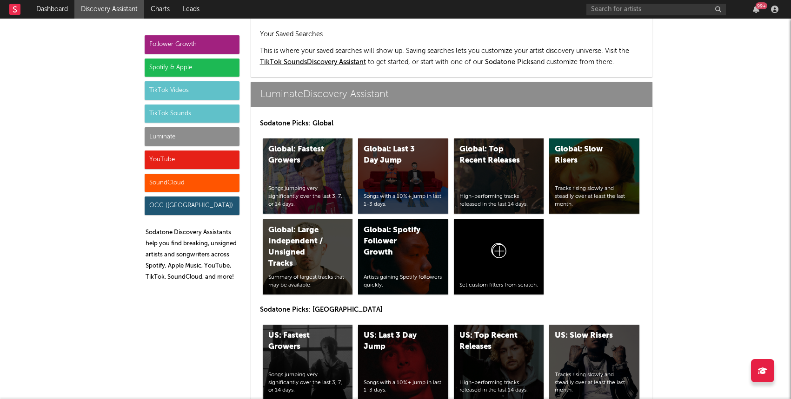
click at [389, 331] on div "US: Last 3 Day Jump" at bounding box center [395, 342] width 63 height 22
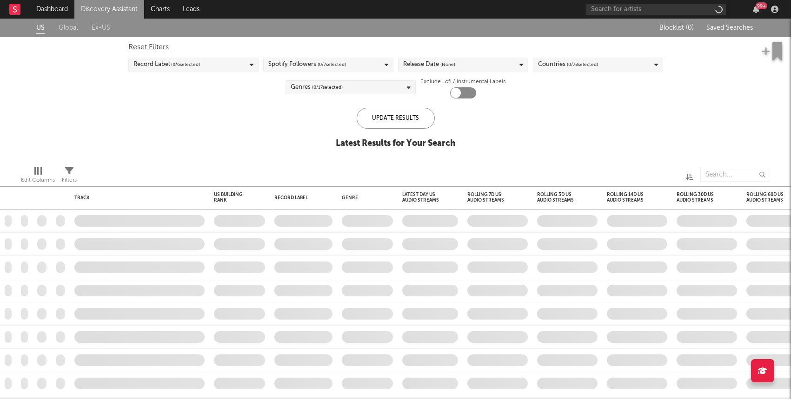
checkbox input "true"
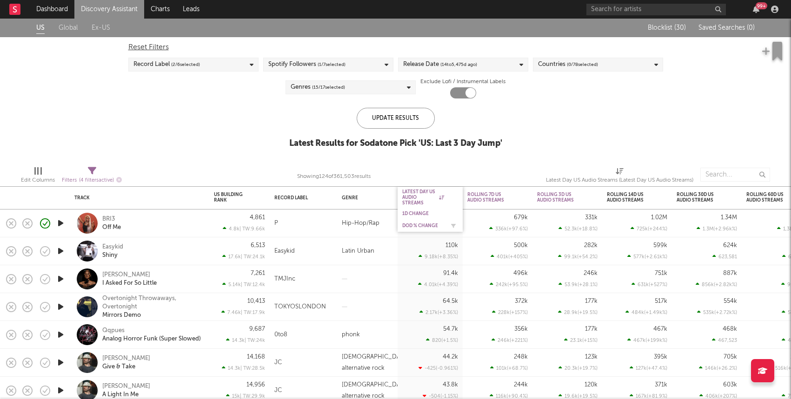
click at [413, 226] on div "DoD % Change" at bounding box center [423, 226] width 42 height 6
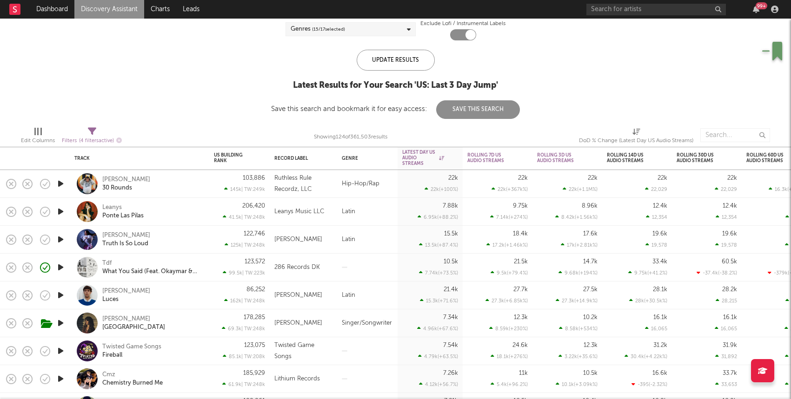
click at [194, 261] on div "Tdf What You Said (Feat. Okaymar & 1oneam)" at bounding box center [152, 267] width 100 height 17
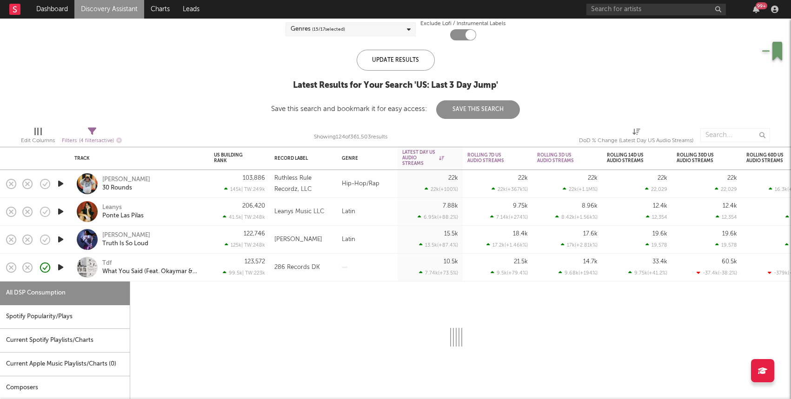
select select "6m"
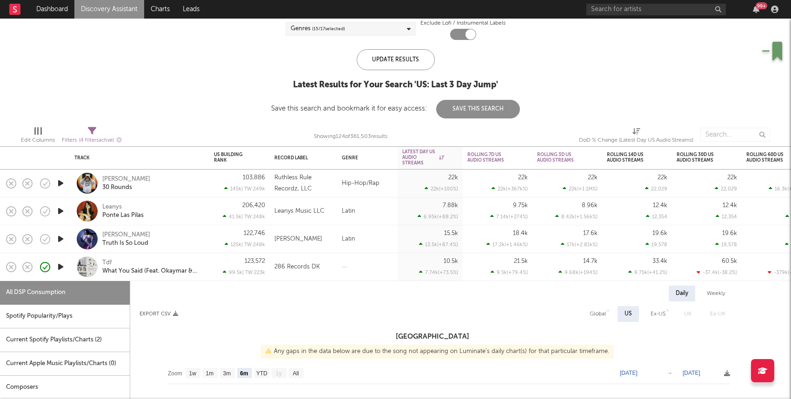
click at [169, 182] on div "[PERSON_NAME] 30 Rounds" at bounding box center [152, 183] width 100 height 17
select select "6m"
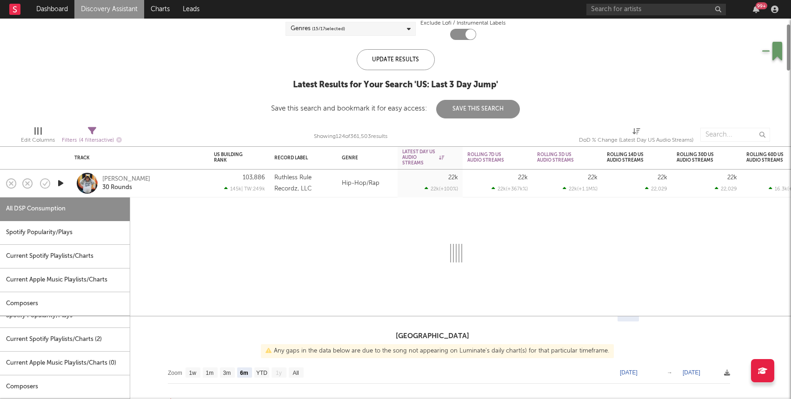
select select "1w"
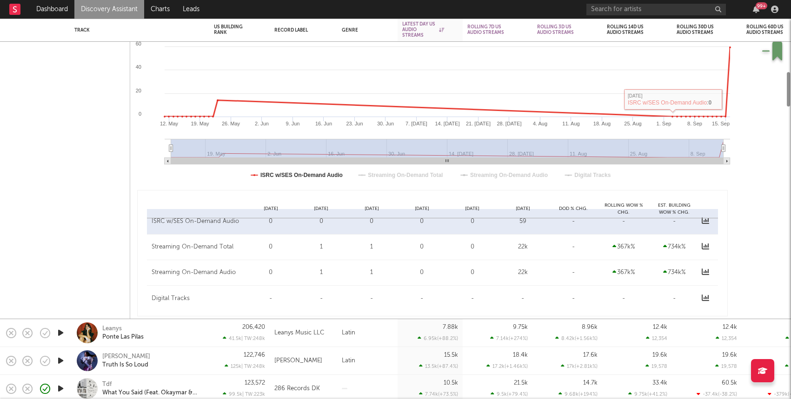
select select "6m"
select select "1w"
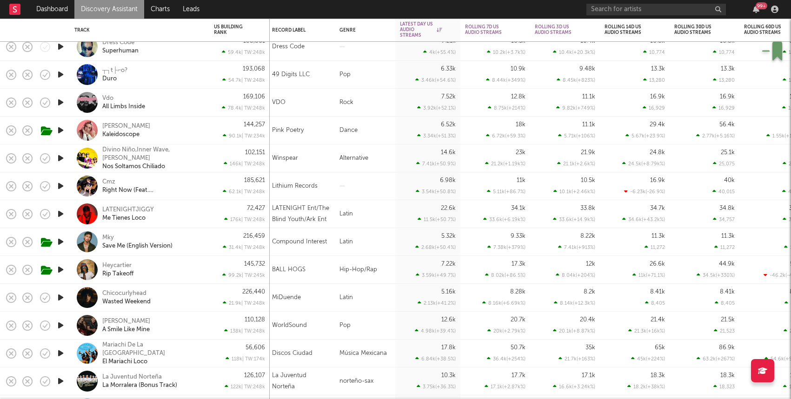
click at [204, 191] on div "Cmz Right Now (Feat. [GEOGRAPHIC_DATA])" at bounding box center [139, 186] width 130 height 27
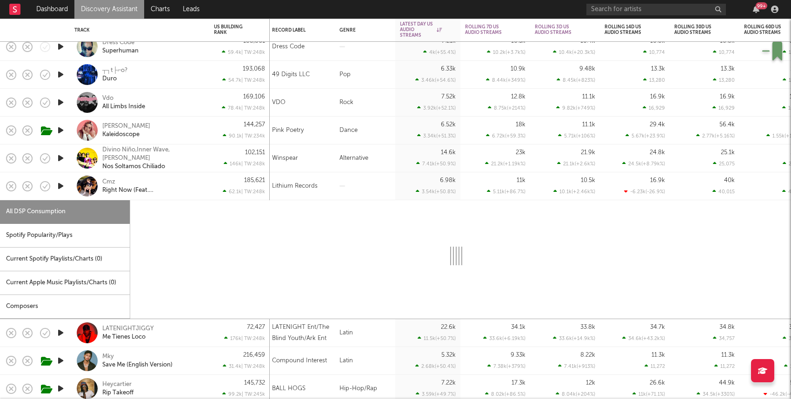
select select "1w"
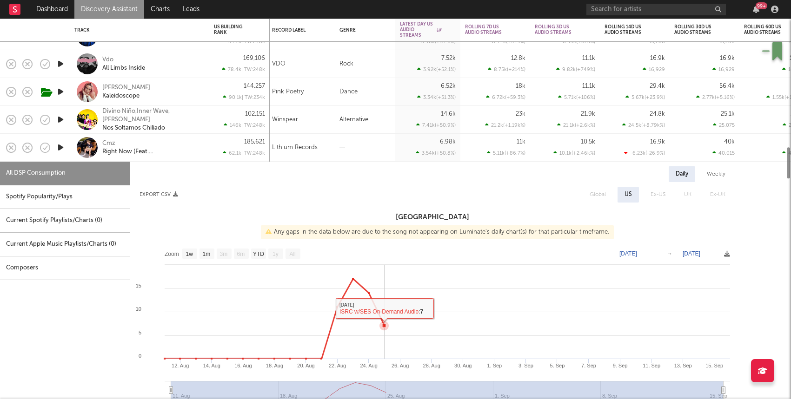
select select "6m"
select select "1w"
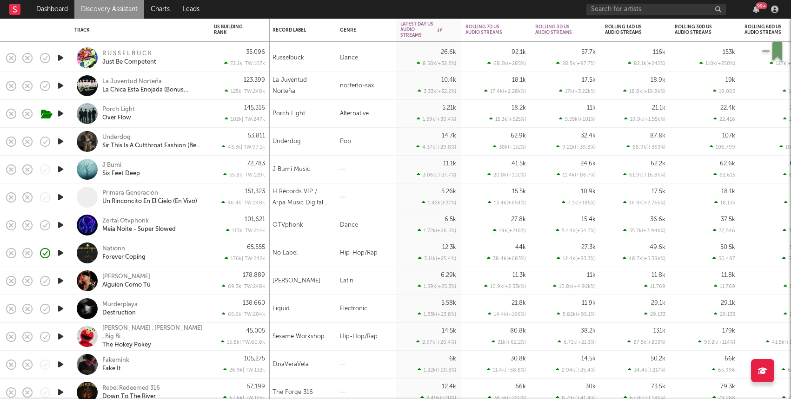
click at [210, 252] on div "65,555 176k | TW: 242k" at bounding box center [239, 253] width 60 height 28
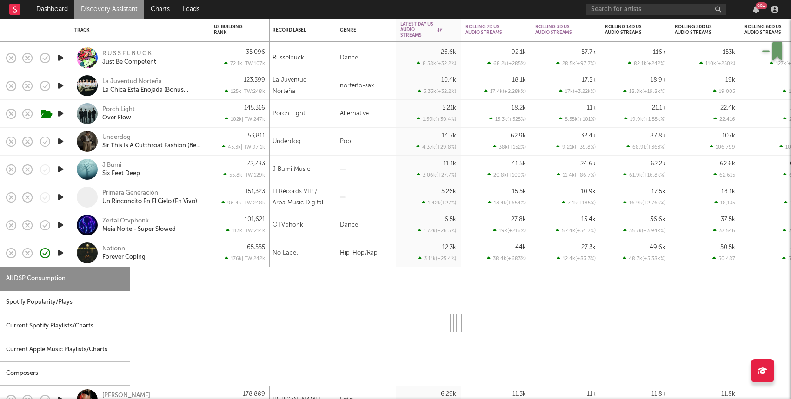
select select "1w"
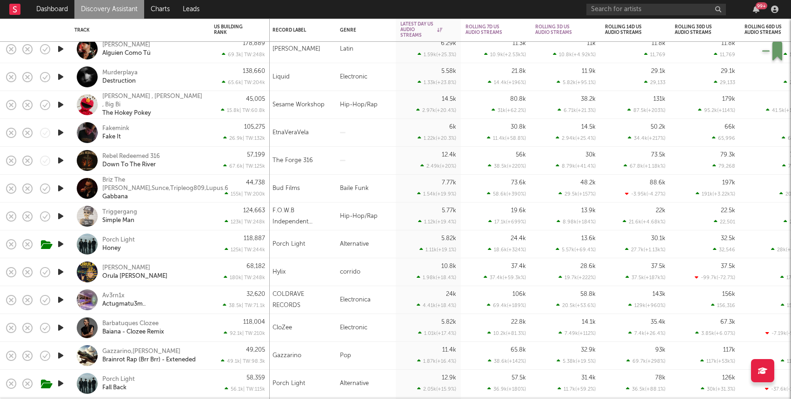
click at [60, 216] on icon "button" at bounding box center [61, 217] width 10 height 12
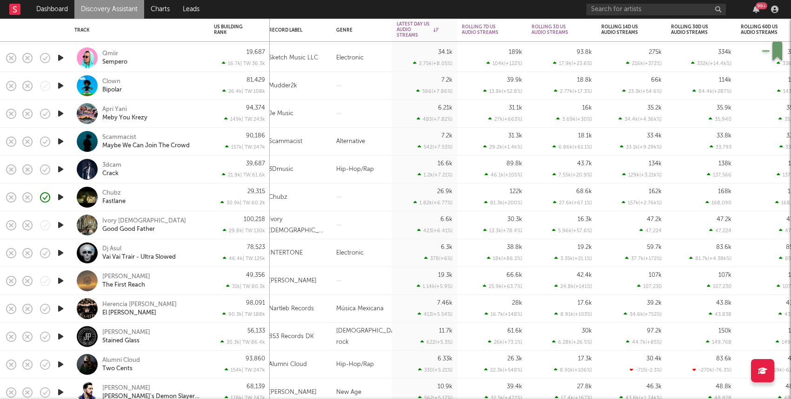
click at [186, 177] on div "3dcam Crack" at bounding box center [152, 169] width 100 height 17
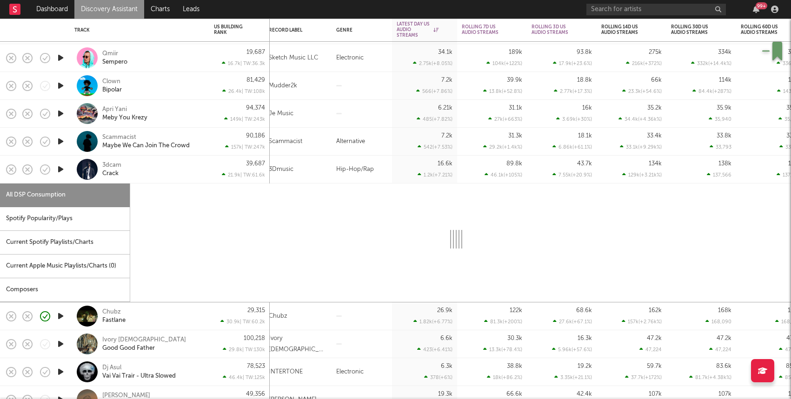
select select "1w"
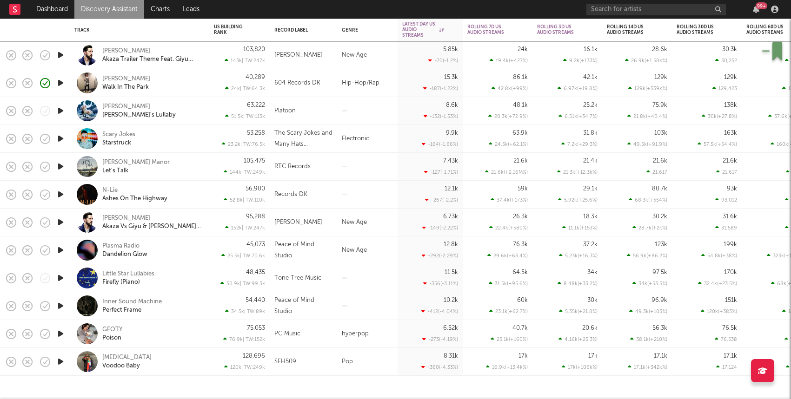
click at [60, 337] on icon "button" at bounding box center [61, 334] width 10 height 12
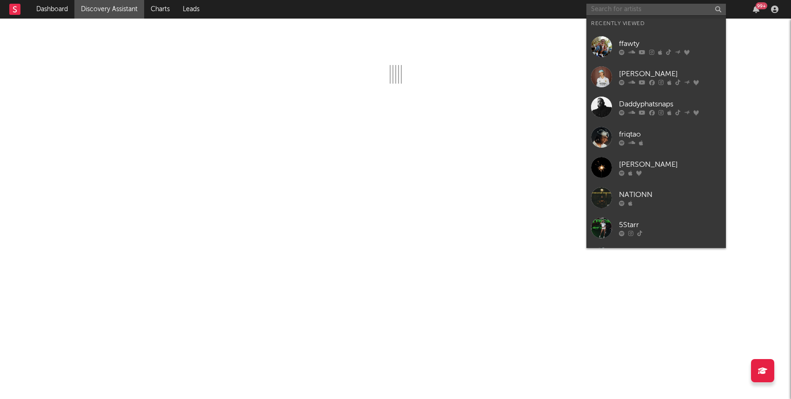
click at [620, 9] on input "text" at bounding box center [656, 10] width 140 height 12
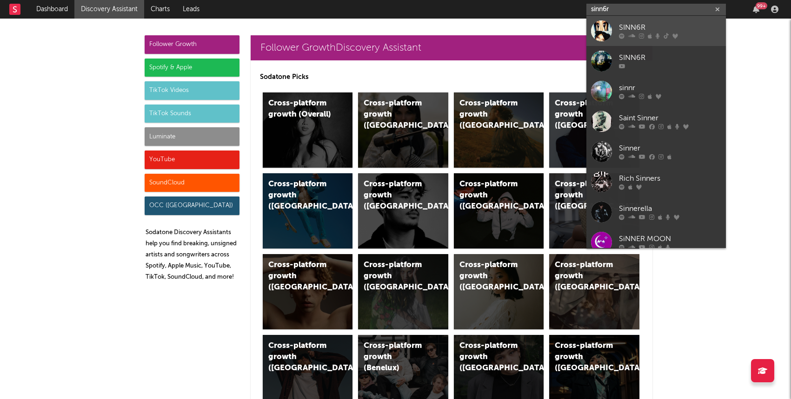
type input "sinn6r"
click at [617, 24] on link "SINN6R" at bounding box center [656, 31] width 140 height 30
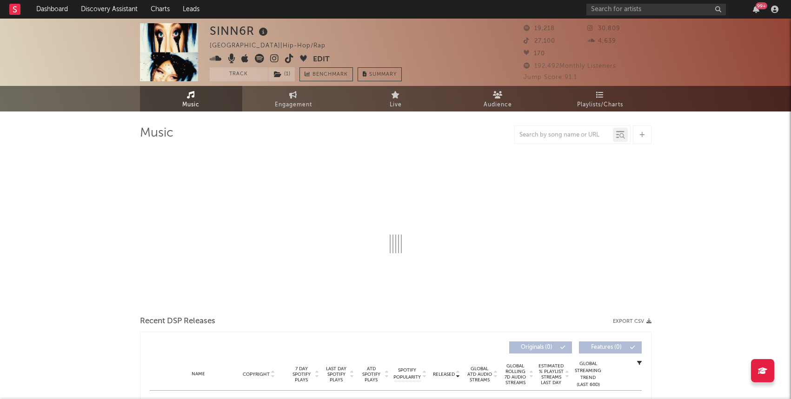
select select "6m"
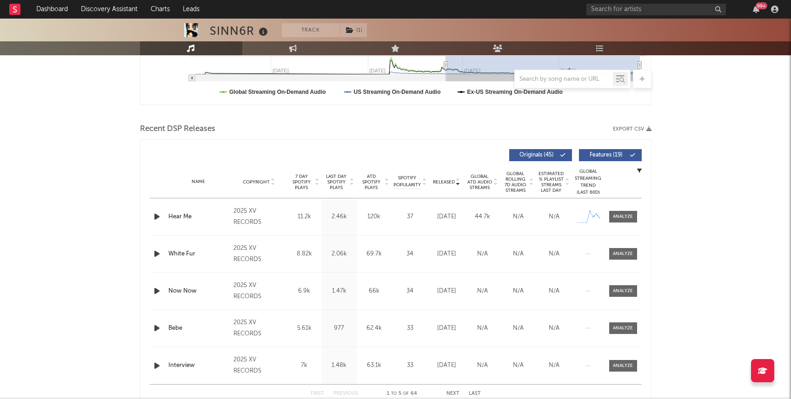
scroll to position [280, 0]
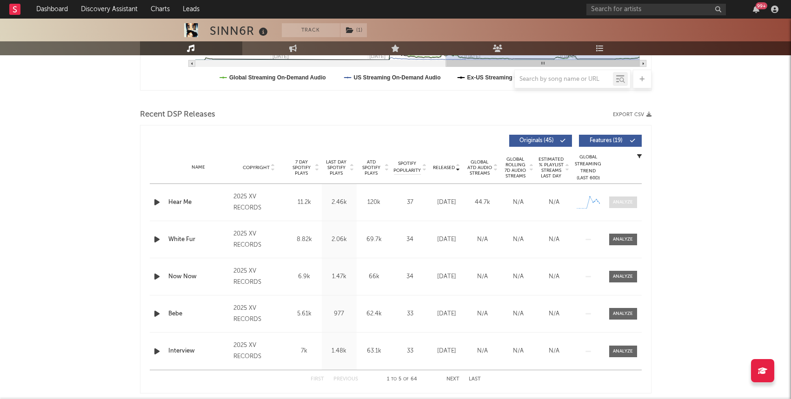
click at [622, 200] on div at bounding box center [623, 202] width 20 height 7
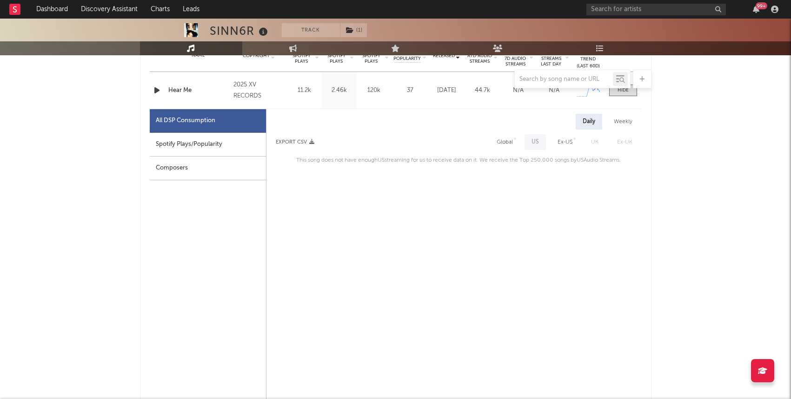
scroll to position [404, 0]
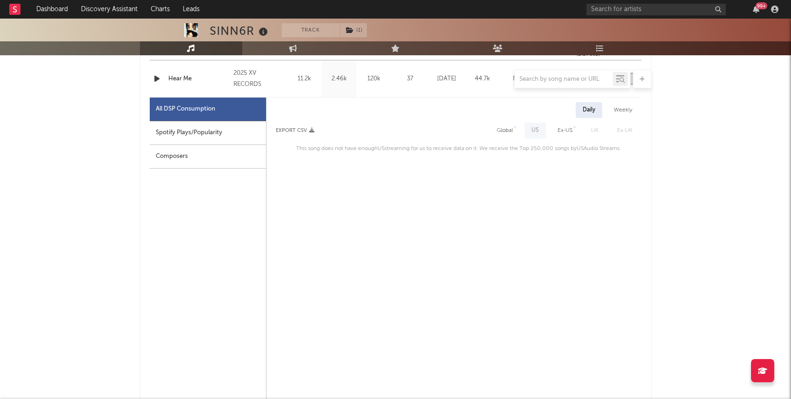
click at [631, 108] on div "Weekly" at bounding box center [623, 110] width 33 height 16
click at [594, 108] on div "Daily" at bounding box center [589, 110] width 27 height 16
click at [120, 14] on link "Discovery Assistant" at bounding box center [109, 9] width 70 height 19
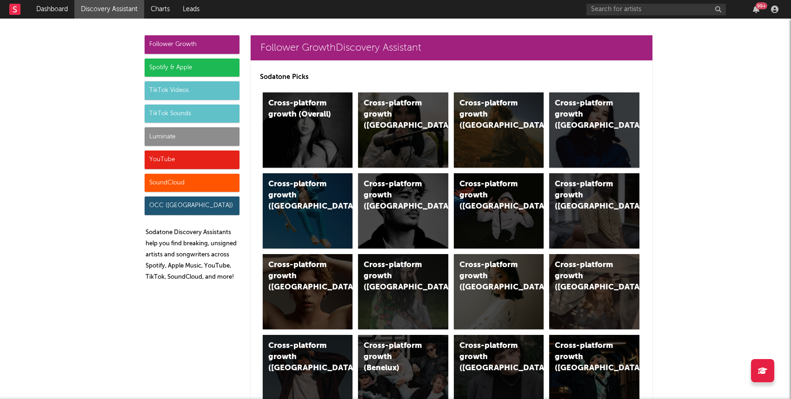
click at [186, 183] on div "SoundCloud" at bounding box center [192, 183] width 95 height 19
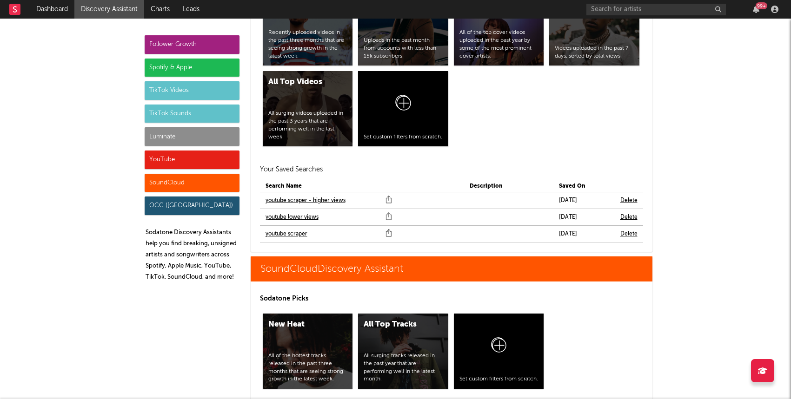
scroll to position [5619, 0]
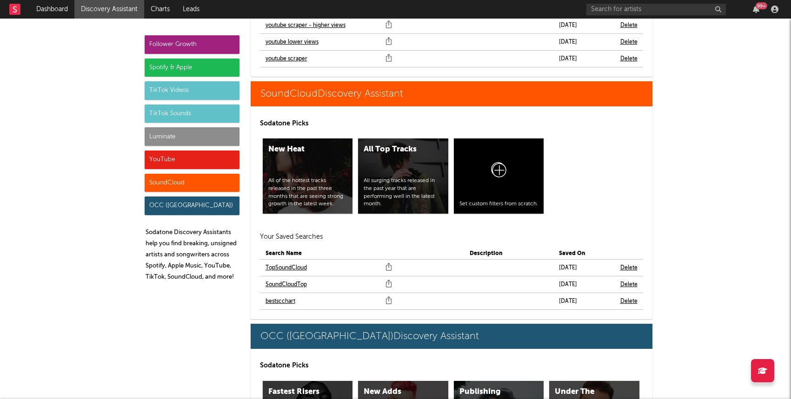
click at [289, 296] on link "bestscchart" at bounding box center [281, 301] width 30 height 11
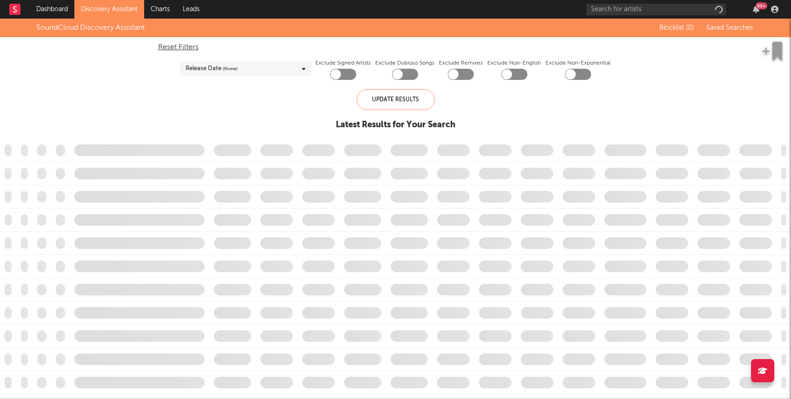
checkbox input "true"
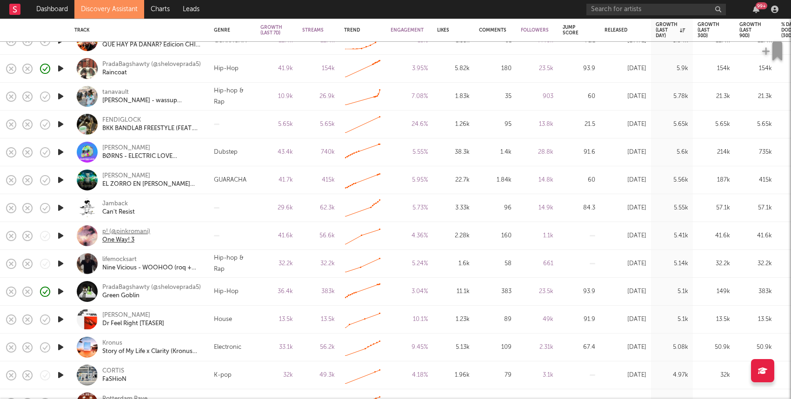
click at [128, 243] on div "One Way! 3" at bounding box center [126, 240] width 48 height 8
